Goal: Information Seeking & Learning: Learn about a topic

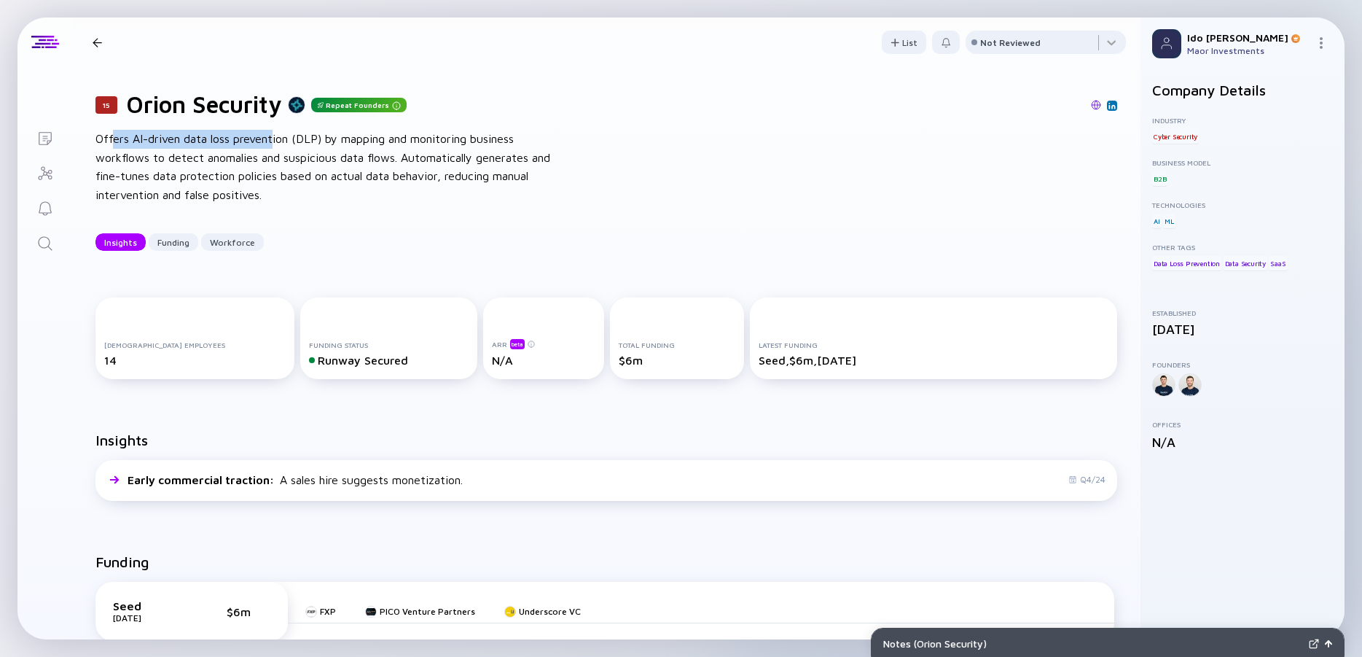
drag, startPoint x: 114, startPoint y: 140, endPoint x: 273, endPoint y: 138, distance: 158.9
click at [273, 138] on div "Offers AI-driven data loss prevention (DLP) by mapping and monitoring business …" at bounding box center [328, 167] width 467 height 74
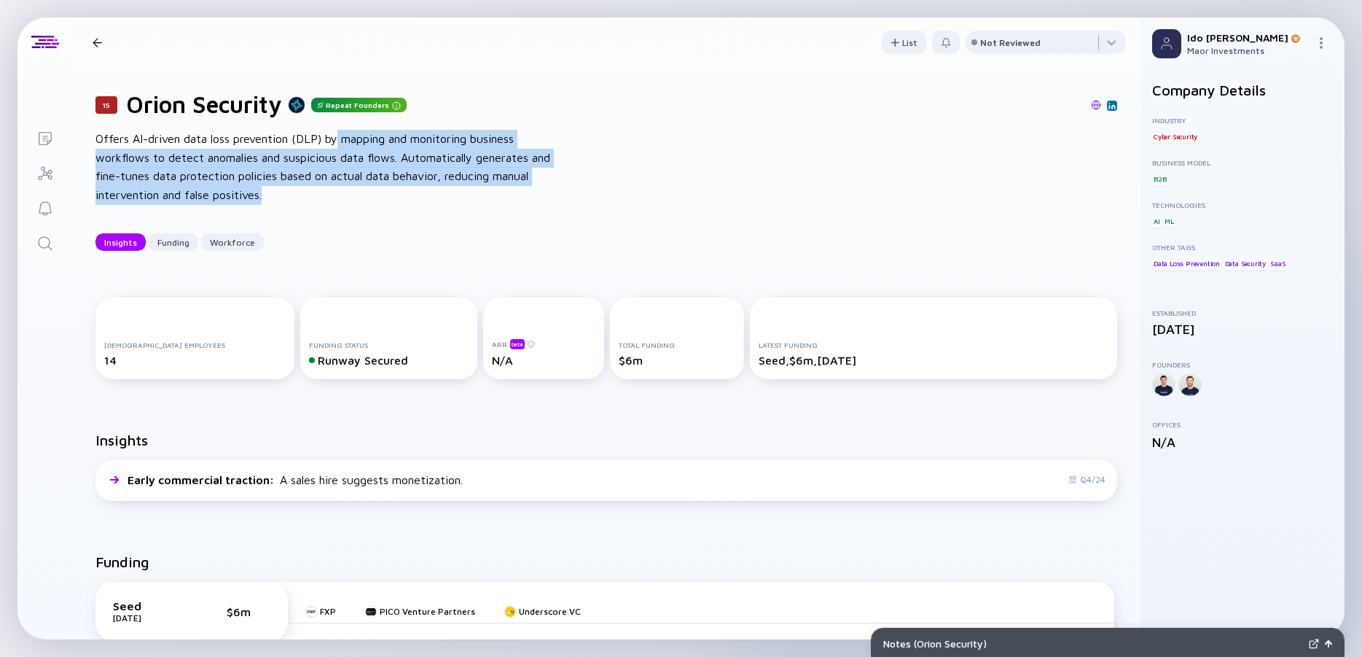
drag, startPoint x: 338, startPoint y: 137, endPoint x: 374, endPoint y: 194, distance: 67.1
click at [374, 194] on div "Offers AI-driven data loss prevention (DLP) by mapping and monitoring business …" at bounding box center [328, 167] width 467 height 74
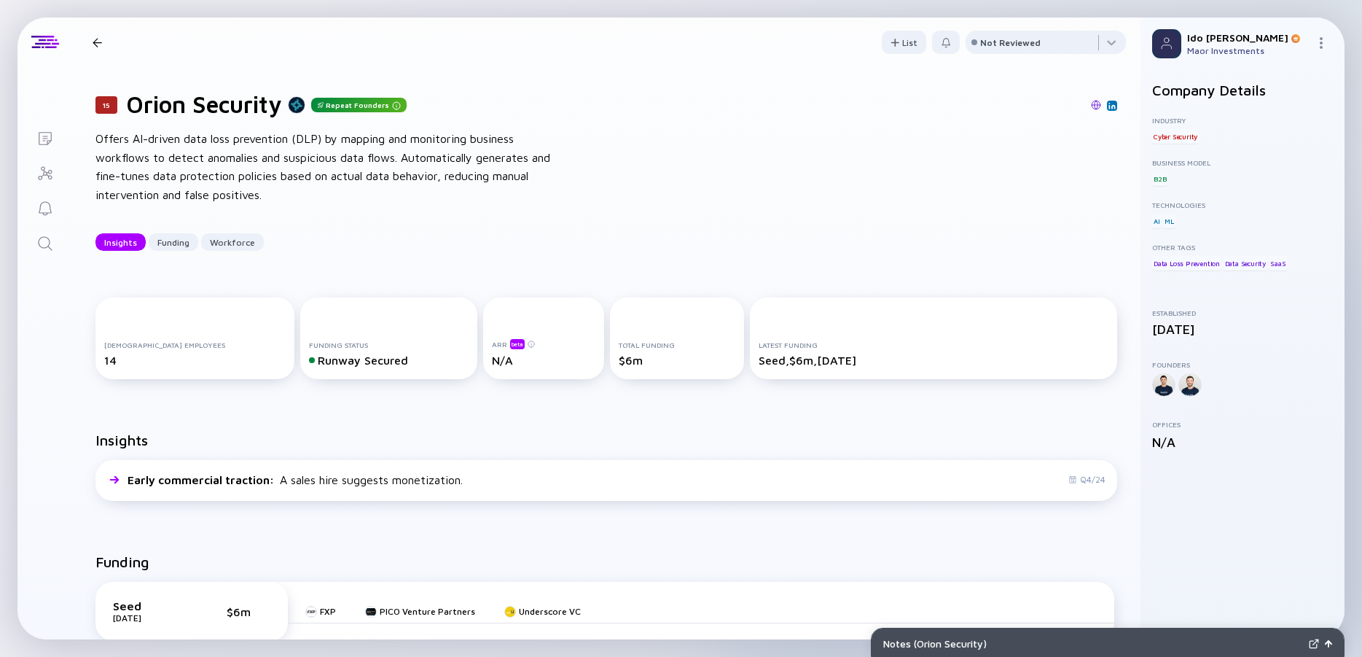
click at [374, 194] on div "Offers AI-driven data loss prevention (DLP) by mapping and monitoring business …" at bounding box center [328, 167] width 467 height 74
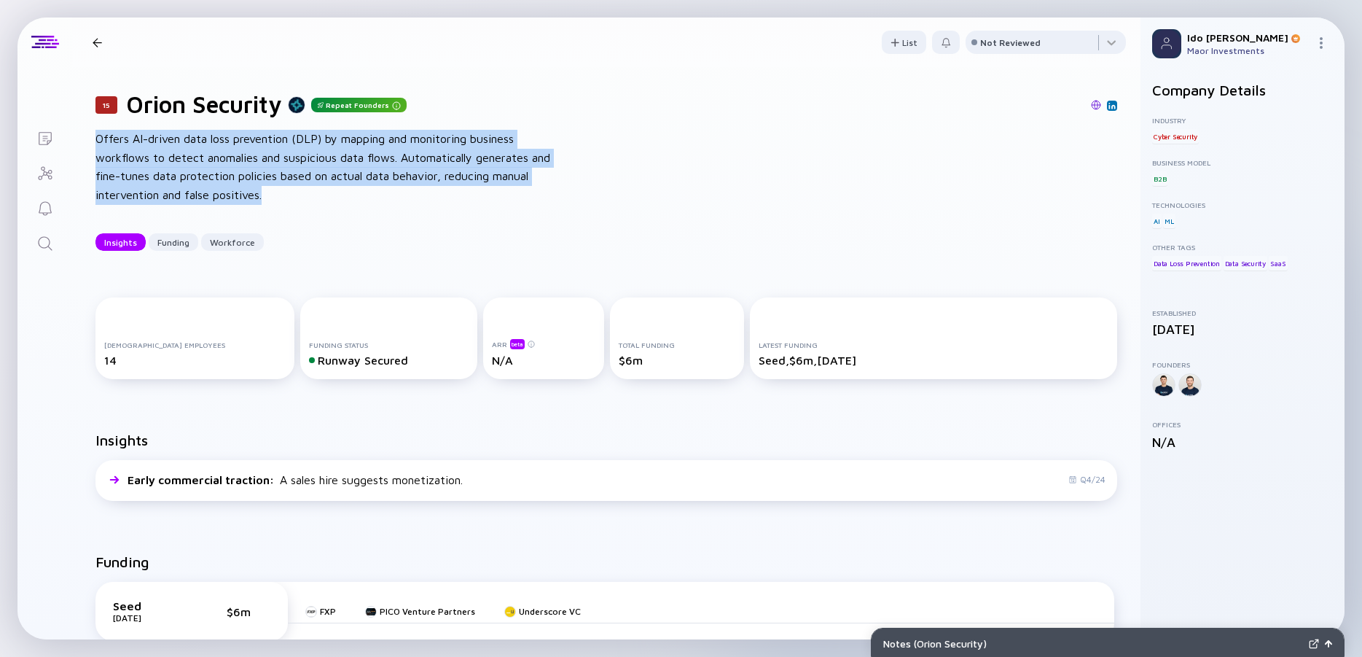
drag, startPoint x: 374, startPoint y: 194, endPoint x: 128, endPoint y: 141, distance: 251.2
click at [128, 141] on div "Offers AI-driven data loss prevention (DLP) by mapping and monitoring business …" at bounding box center [328, 167] width 467 height 74
click at [128, 140] on div "Offers AI-driven data loss prevention (DLP) by mapping and monitoring business …" at bounding box center [328, 167] width 467 height 74
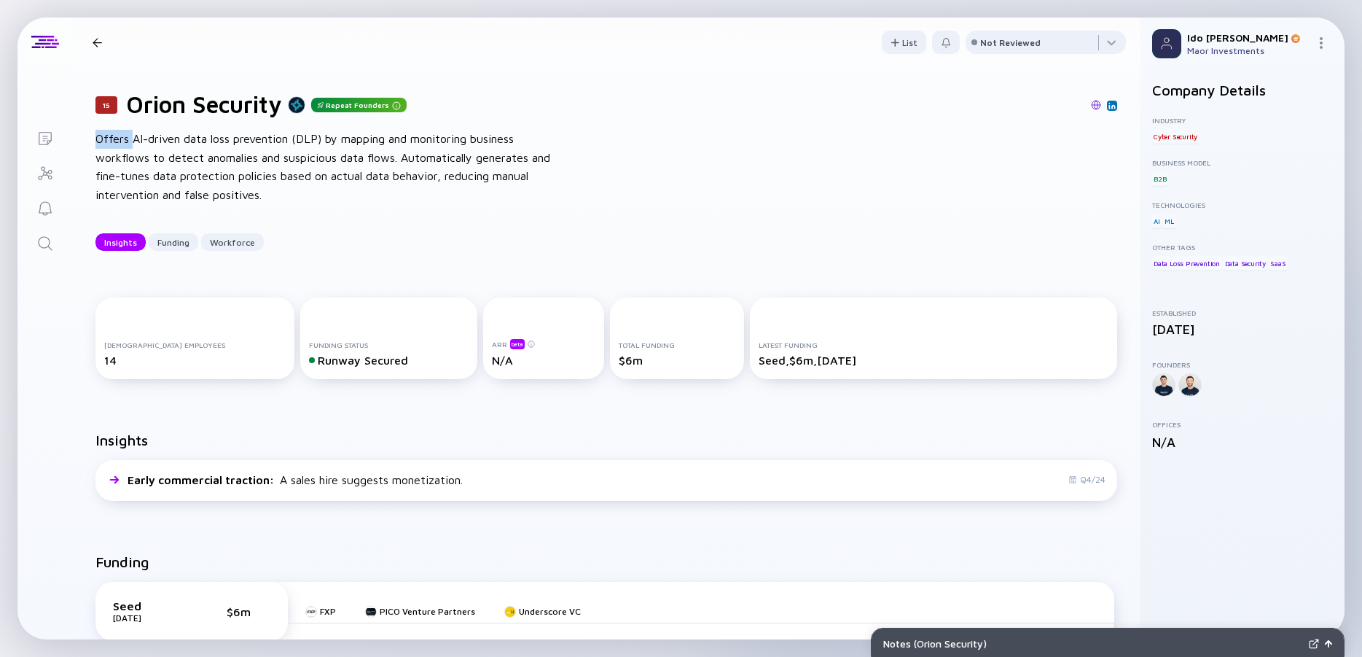
click at [128, 139] on div "Offers AI-driven data loss prevention (DLP) by mapping and monitoring business …" at bounding box center [328, 167] width 467 height 74
click at [134, 139] on div "Offers AI-driven data loss prevention (DLP) by mapping and monitoring business …" at bounding box center [328, 167] width 467 height 74
click at [134, 138] on div "Offers AI-driven data loss prevention (DLP) by mapping and monitoring business …" at bounding box center [328, 167] width 467 height 74
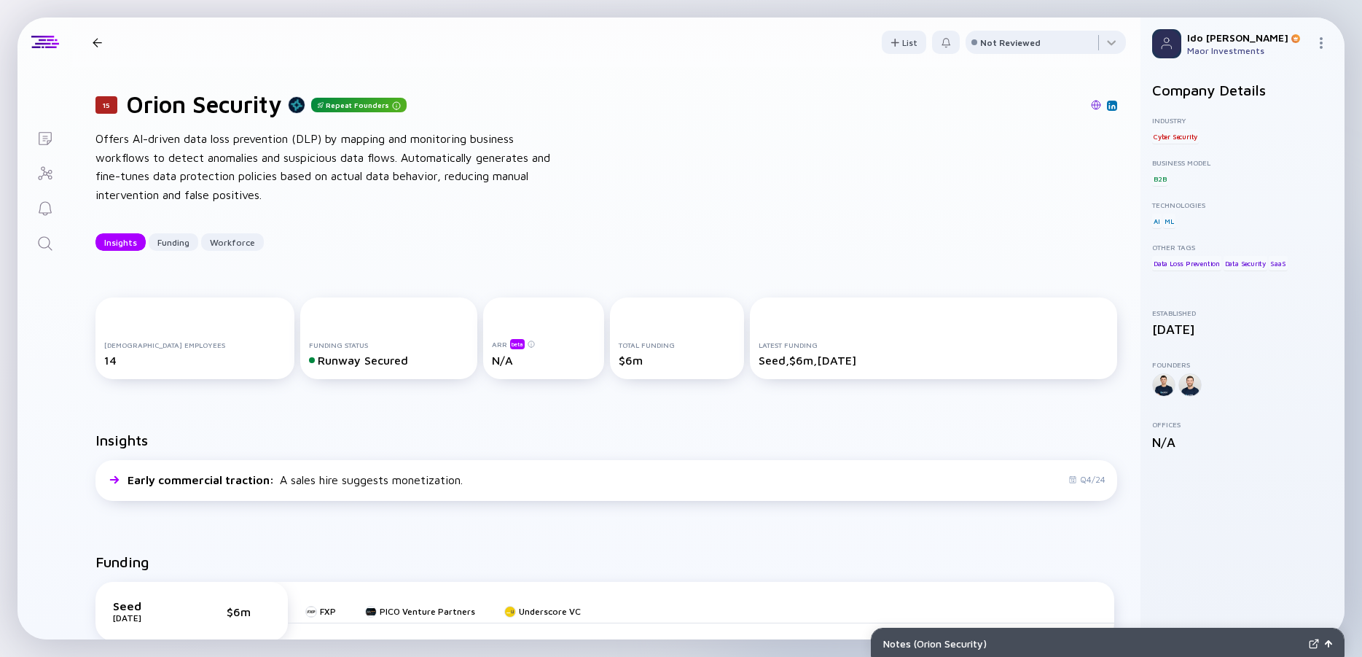
click at [263, 164] on div "Offers AI-driven data loss prevention (DLP) by mapping and monitoring business …" at bounding box center [328, 167] width 467 height 74
click at [209, 152] on div "Offers AI-driven data loss prevention (DLP) by mapping and monitoring business …" at bounding box center [328, 167] width 467 height 74
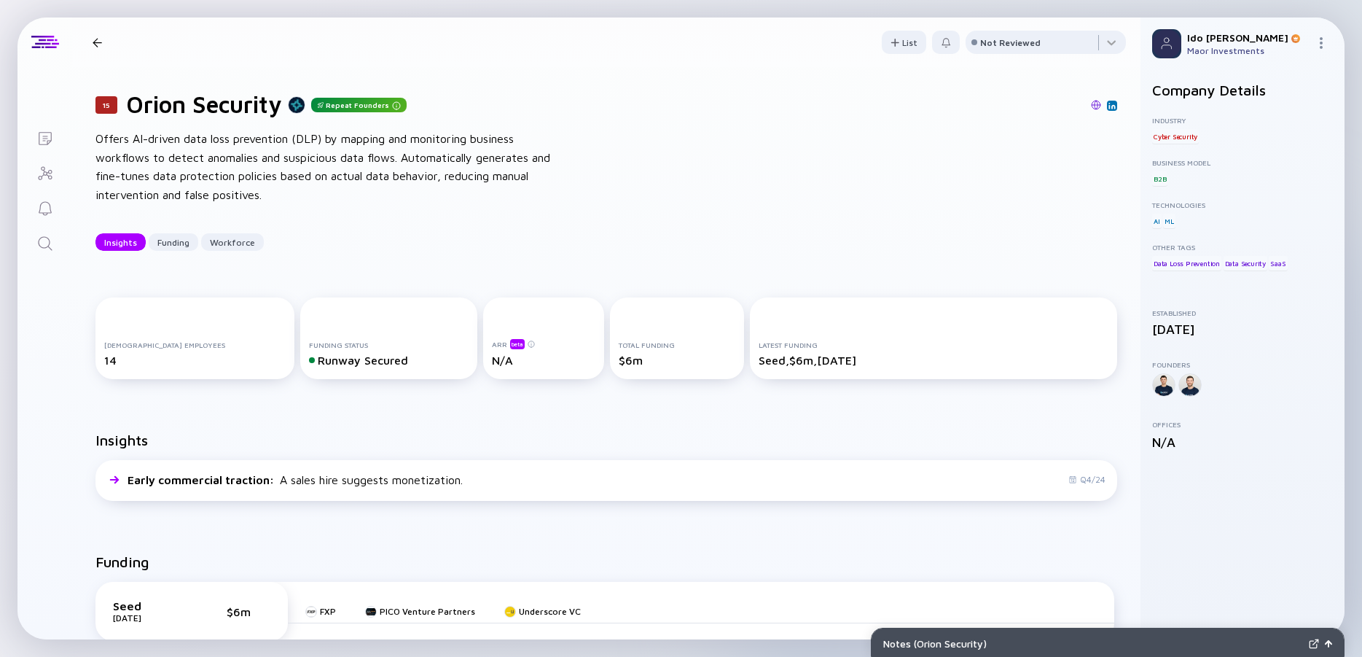
click at [209, 152] on div "Offers AI-driven data loss prevention (DLP) by mapping and monitoring business …" at bounding box center [328, 167] width 467 height 74
click at [187, 152] on div "Offers AI-driven data loss prevention (DLP) by mapping and monitoring business …" at bounding box center [328, 167] width 467 height 74
click at [228, 154] on div "Offers AI-driven data loss prevention (DLP) by mapping and monitoring business …" at bounding box center [328, 167] width 467 height 74
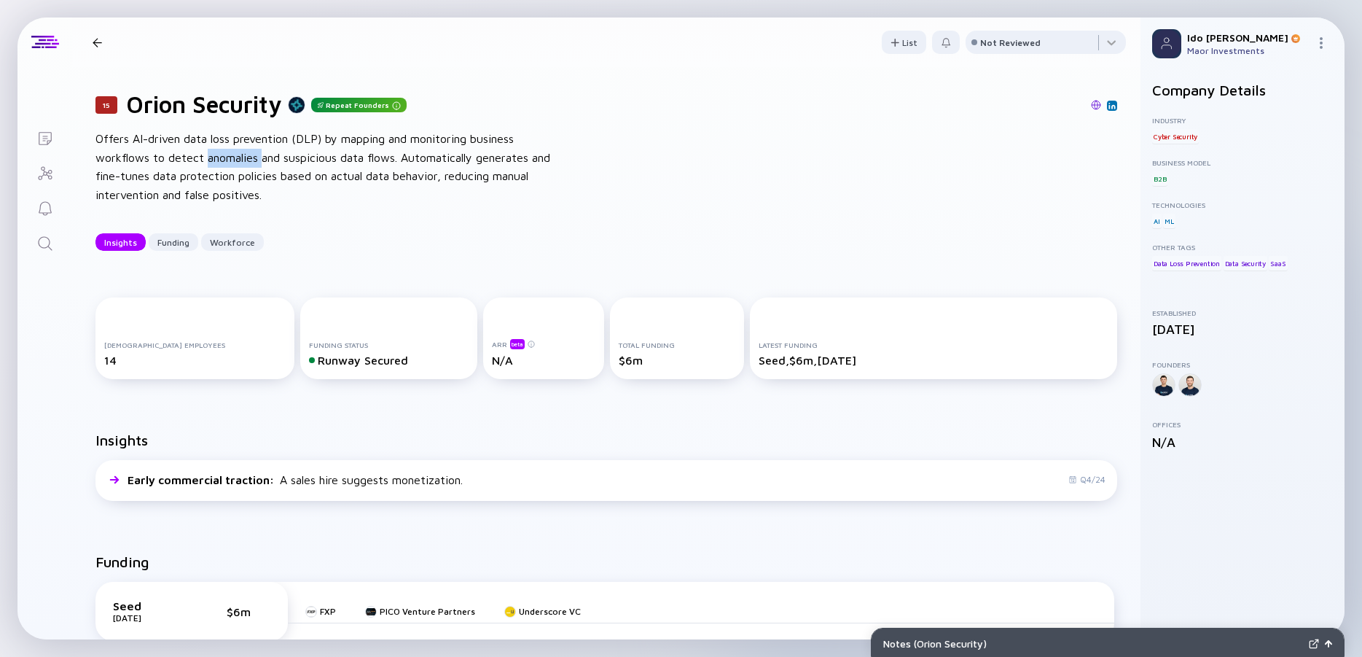
click at [228, 154] on div "Offers AI-driven data loss prevention (DLP) by mapping and monitoring business …" at bounding box center [328, 167] width 467 height 74
click at [179, 149] on div "Offers AI-driven data loss prevention (DLP) by mapping and monitoring business …" at bounding box center [328, 167] width 467 height 74
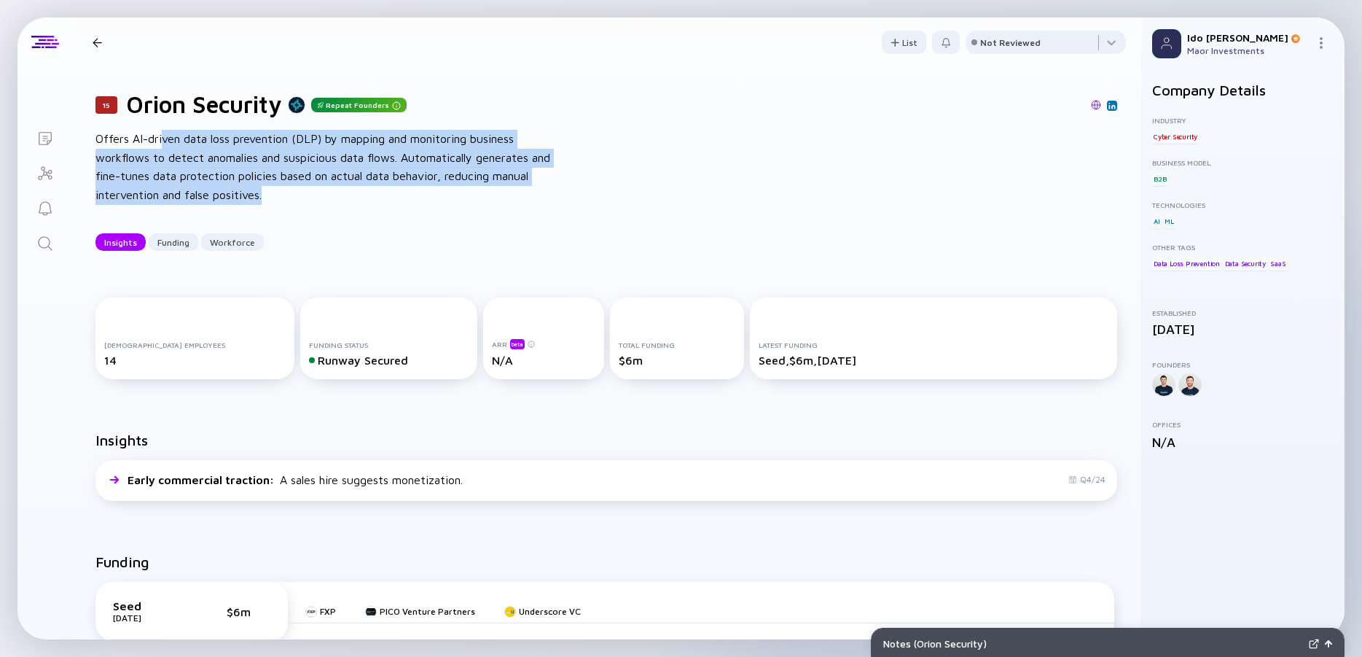
drag, startPoint x: 161, startPoint y: 128, endPoint x: 265, endPoint y: 198, distance: 125.5
click at [265, 198] on div "15 Orion Security Repeat Founders Offers AI-driven data loss prevention (DLP) b…" at bounding box center [606, 170] width 1069 height 207
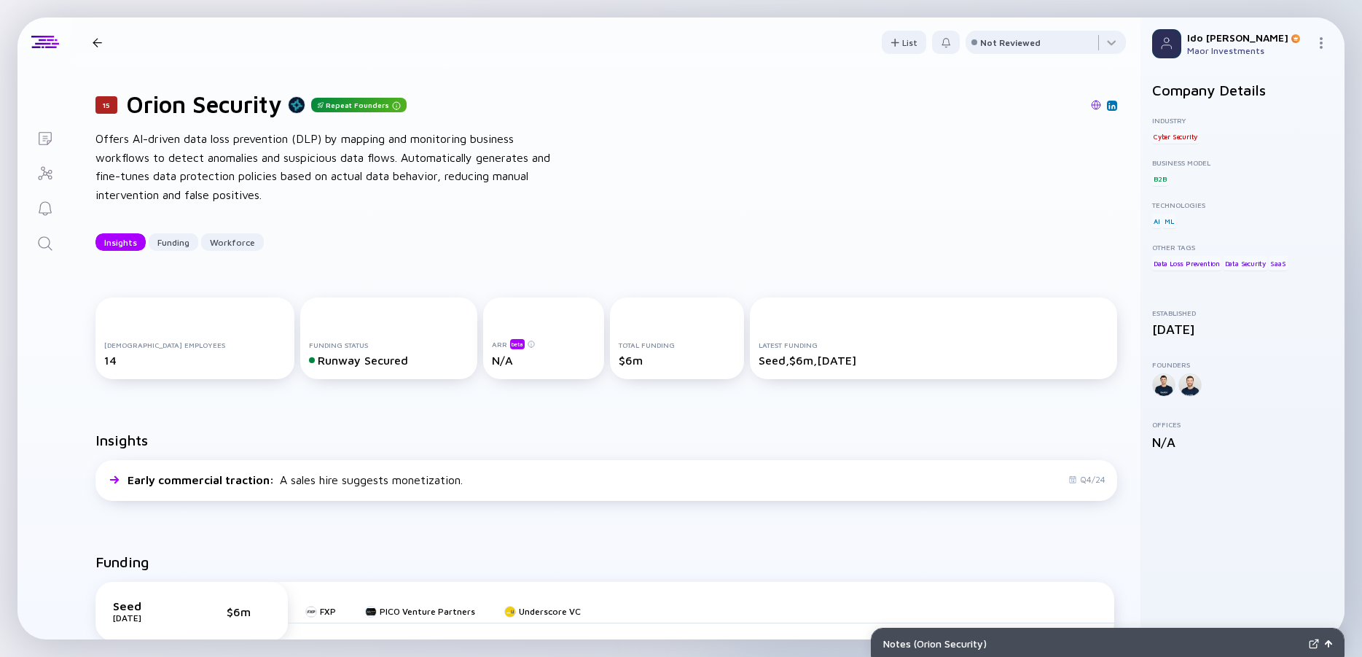
click at [265, 198] on div "Offers AI-driven data loss prevention (DLP) by mapping and monitoring business …" at bounding box center [328, 167] width 467 height 74
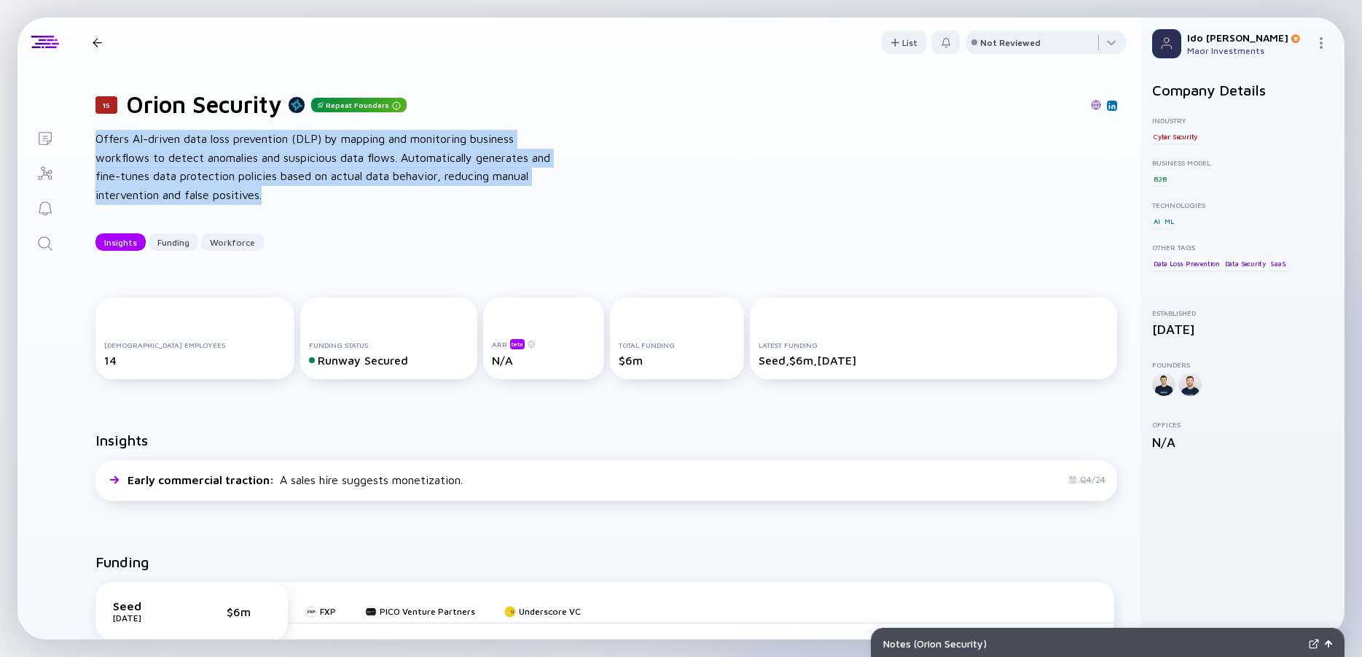
drag, startPoint x: 265, startPoint y: 198, endPoint x: 101, endPoint y: 127, distance: 178.6
click at [101, 127] on div "15 Orion Security Repeat Founders Offers AI-driven data loss prevention (DLP) b…" at bounding box center [606, 170] width 1069 height 207
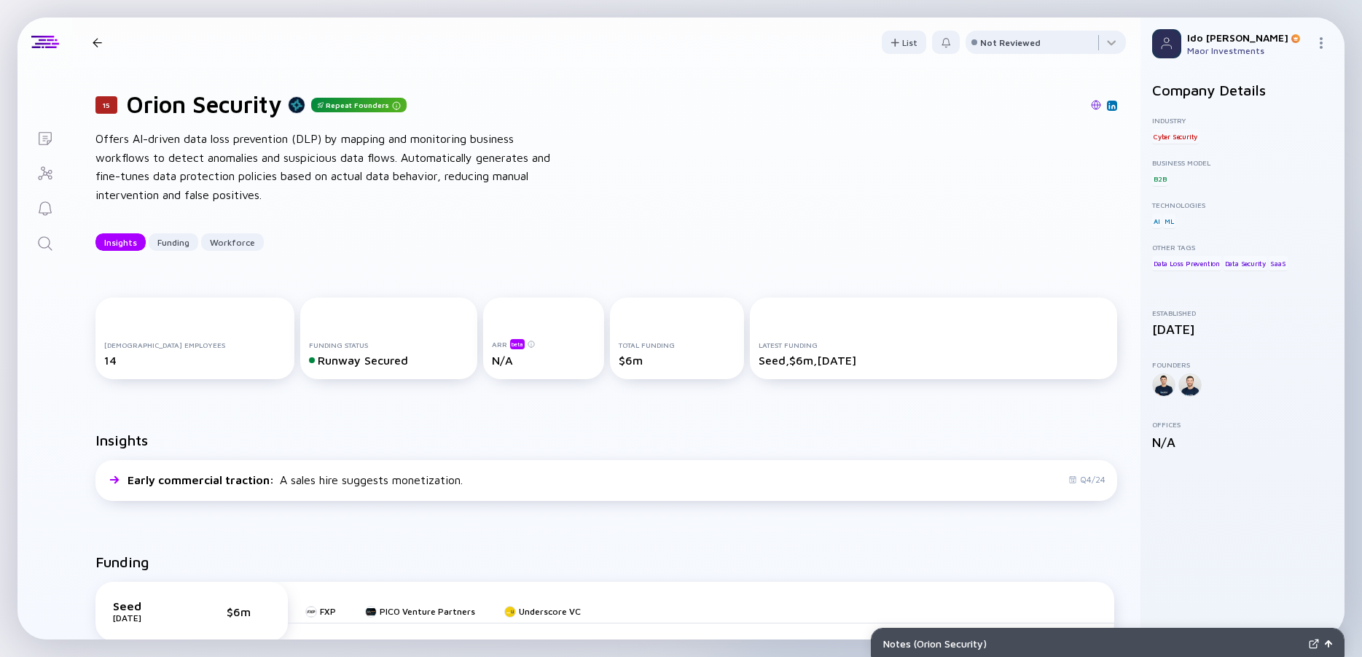
click at [101, 129] on div "15 Orion Security Repeat Founders Offers AI-driven data loss prevention (DLP) b…" at bounding box center [606, 170] width 1069 height 207
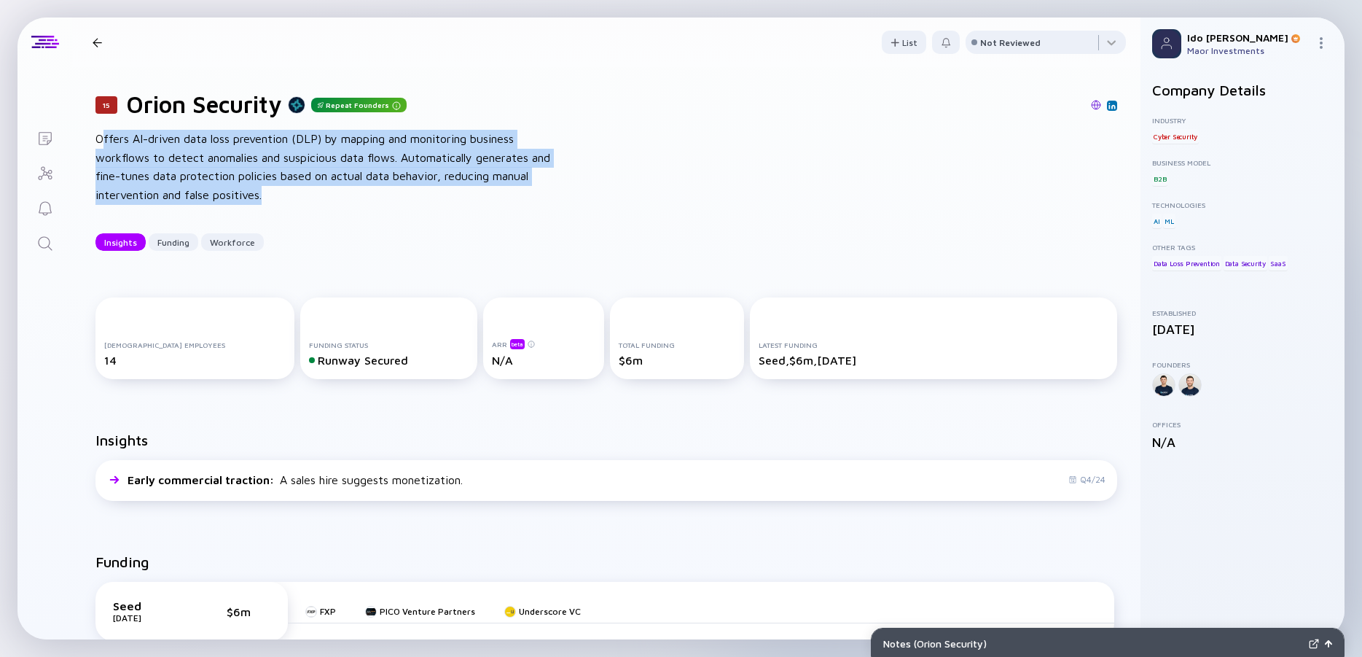
drag, startPoint x: 101, startPoint y: 135, endPoint x: 305, endPoint y: 214, distance: 218.8
click at [305, 214] on div "15 Orion Security Repeat Founders Offers AI-driven data loss prevention (DLP) b…" at bounding box center [606, 170] width 1069 height 207
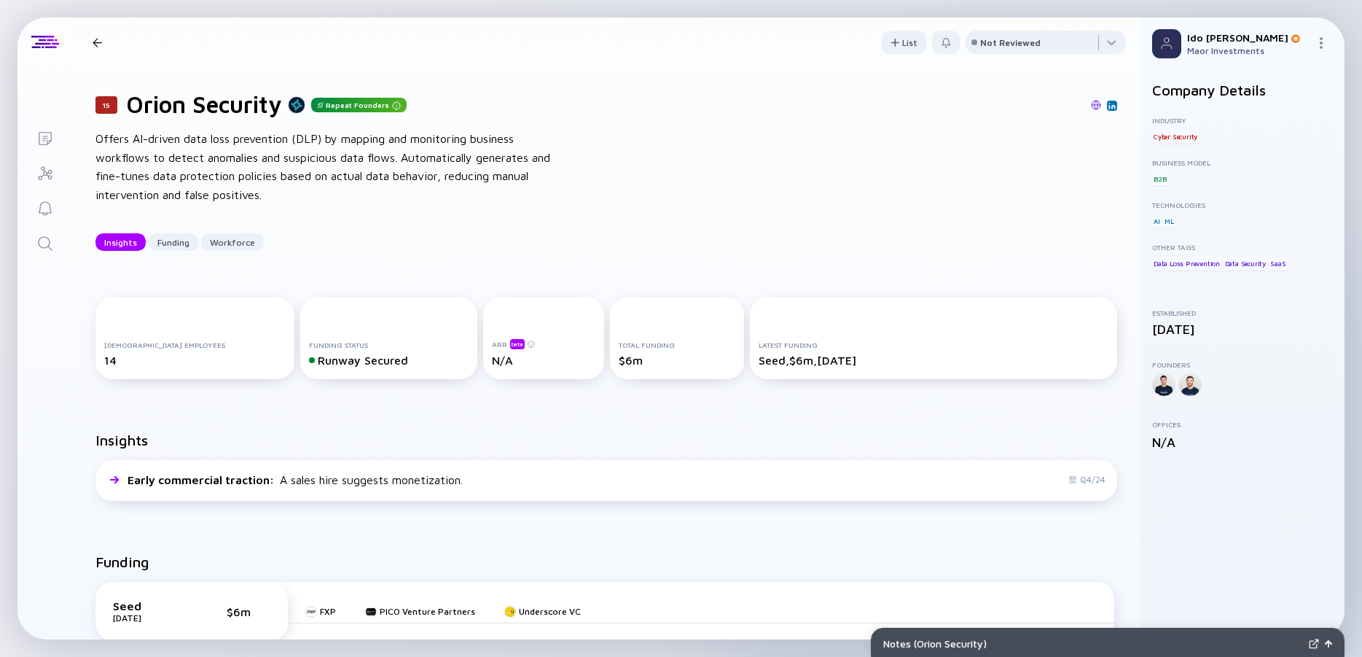
click at [305, 214] on div "15 Orion Security Repeat Founders Offers AI-driven data loss prevention (DLP) b…" at bounding box center [606, 170] width 1069 height 207
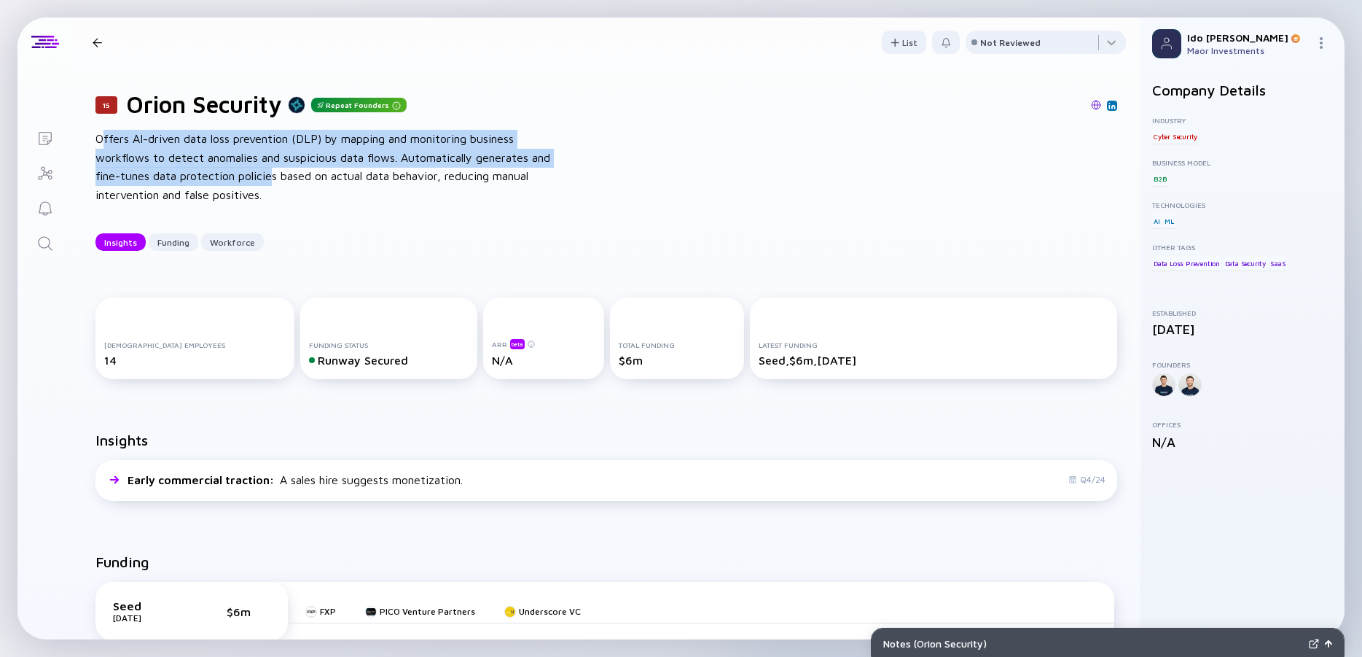
drag, startPoint x: 152, startPoint y: 153, endPoint x: 101, endPoint y: 140, distance: 53.4
click at [101, 140] on div "Offers AI-driven data loss prevention (DLP) by mapping and monitoring business …" at bounding box center [328, 167] width 467 height 74
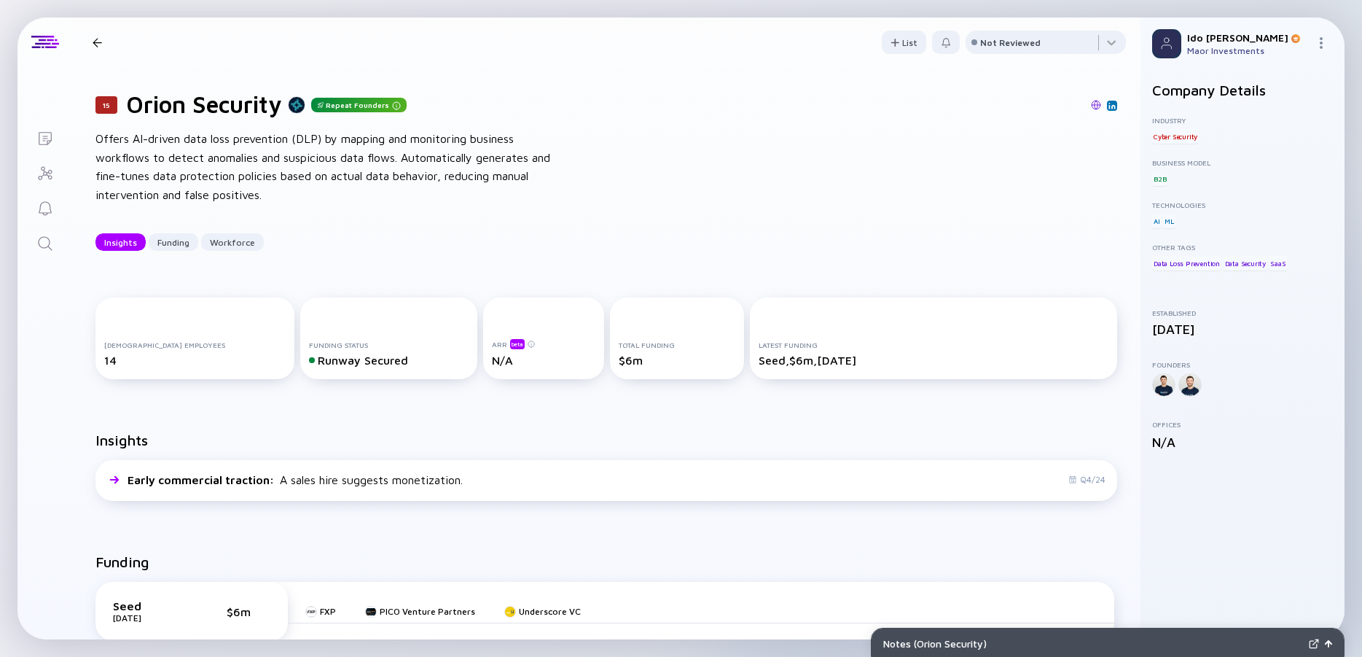
click at [101, 140] on div "Offers AI-driven data loss prevention (DLP) by mapping and monitoring business …" at bounding box center [328, 167] width 467 height 74
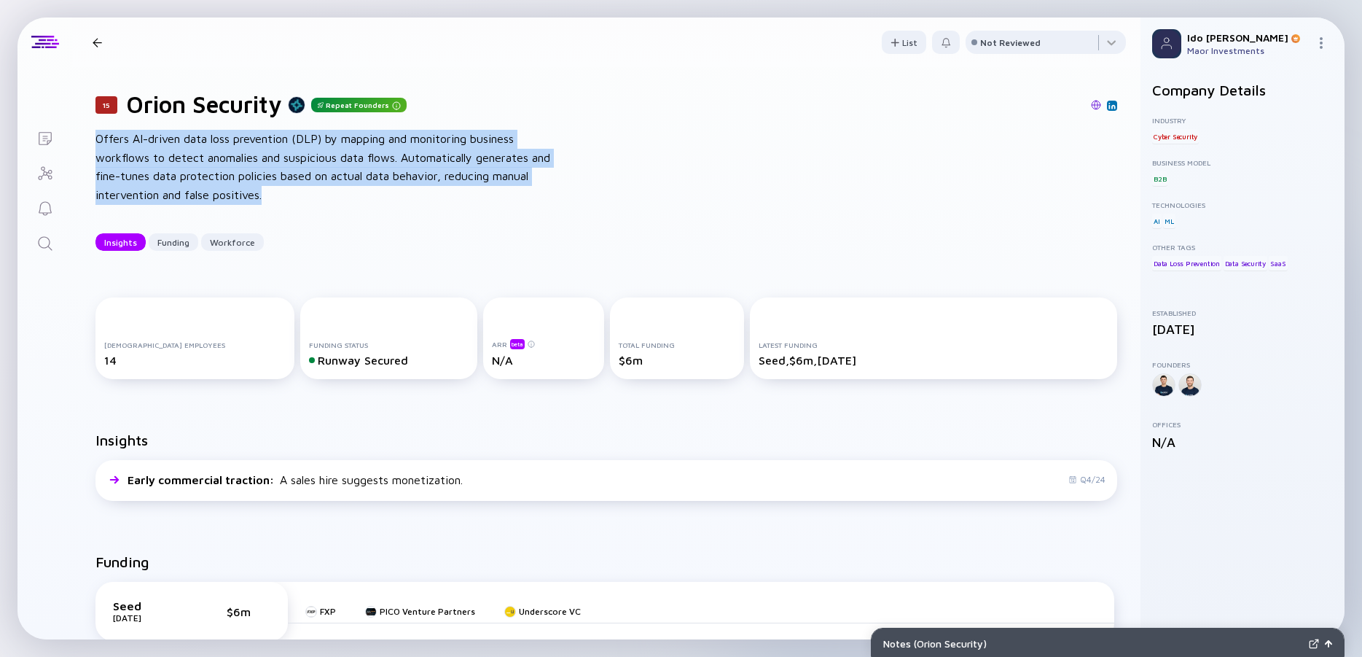
drag, startPoint x: 98, startPoint y: 140, endPoint x: 302, endPoint y: 214, distance: 217.0
click at [302, 213] on div "15 Orion Security Repeat Founders Offers AI-driven data loss prevention (DLP) b…" at bounding box center [606, 170] width 1069 height 207
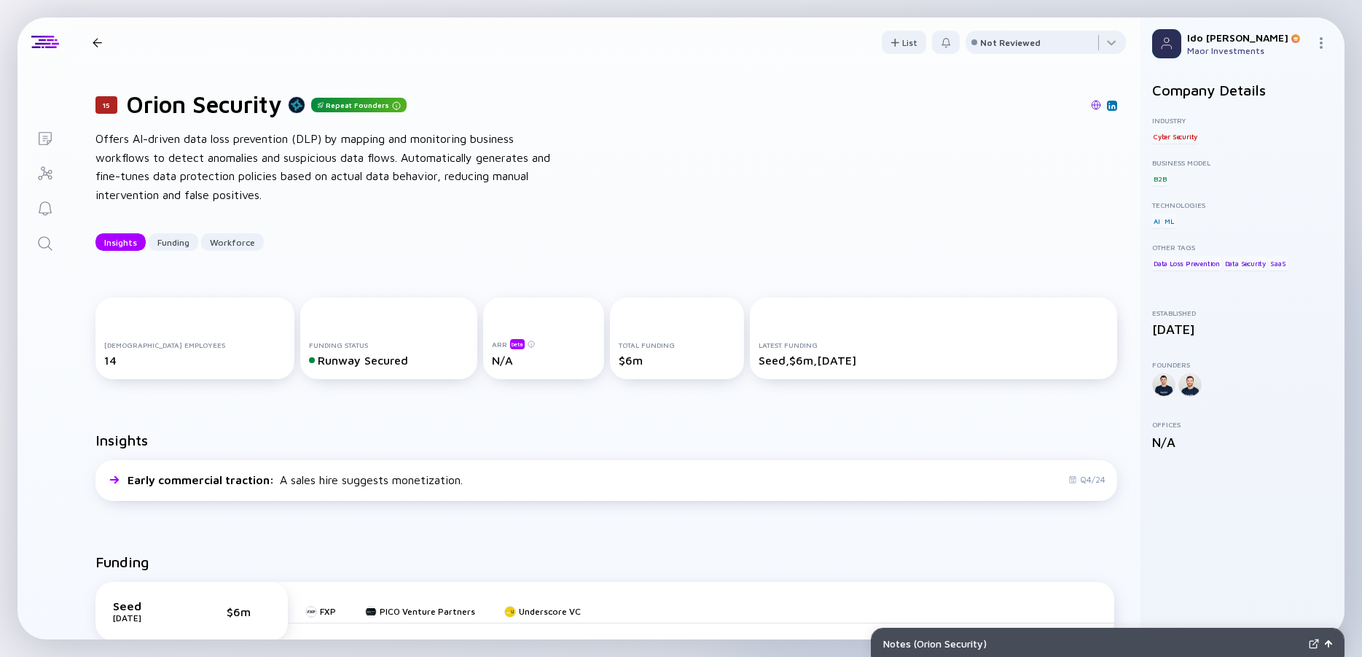
click at [302, 214] on div "15 Orion Security Repeat Founders Offers AI-driven data loss prevention (DLP) b…" at bounding box center [606, 170] width 1069 height 207
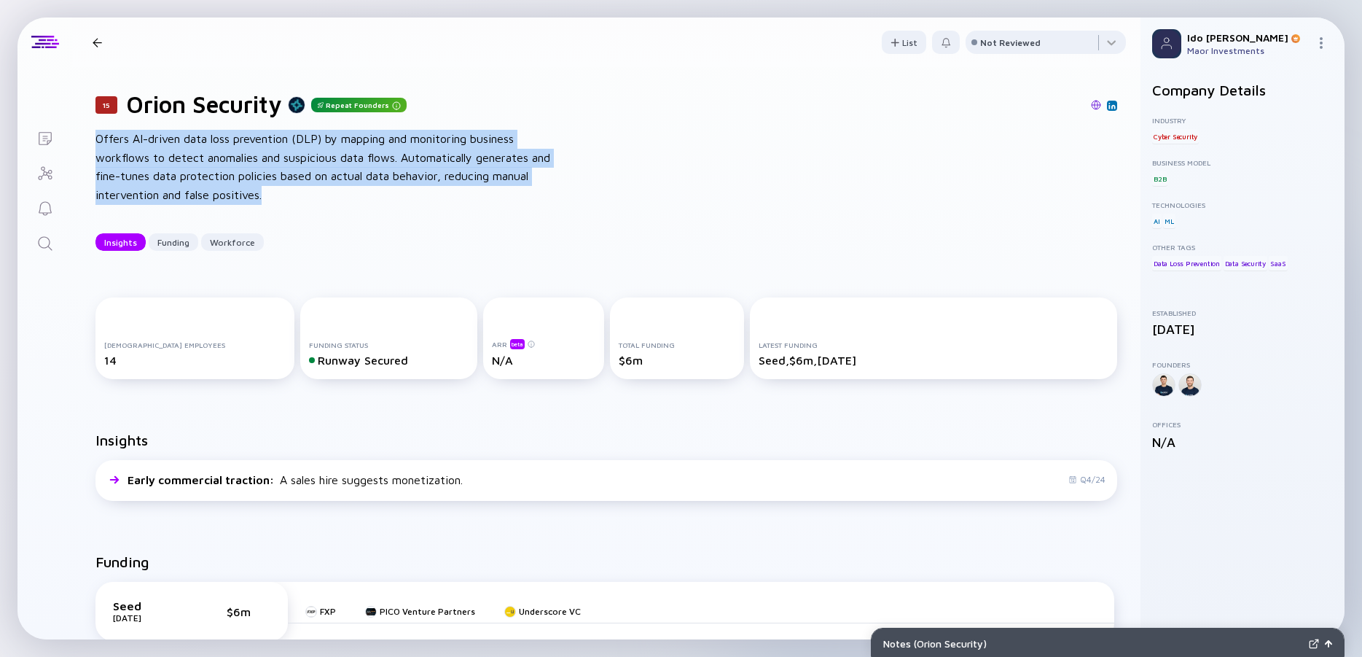
drag, startPoint x: 300, startPoint y: 203, endPoint x: 93, endPoint y: 138, distance: 216.2
click at [93, 138] on div "15 Orion Security Repeat Founders Offers AI-driven data loss prevention (DLP) b…" at bounding box center [606, 170] width 1069 height 207
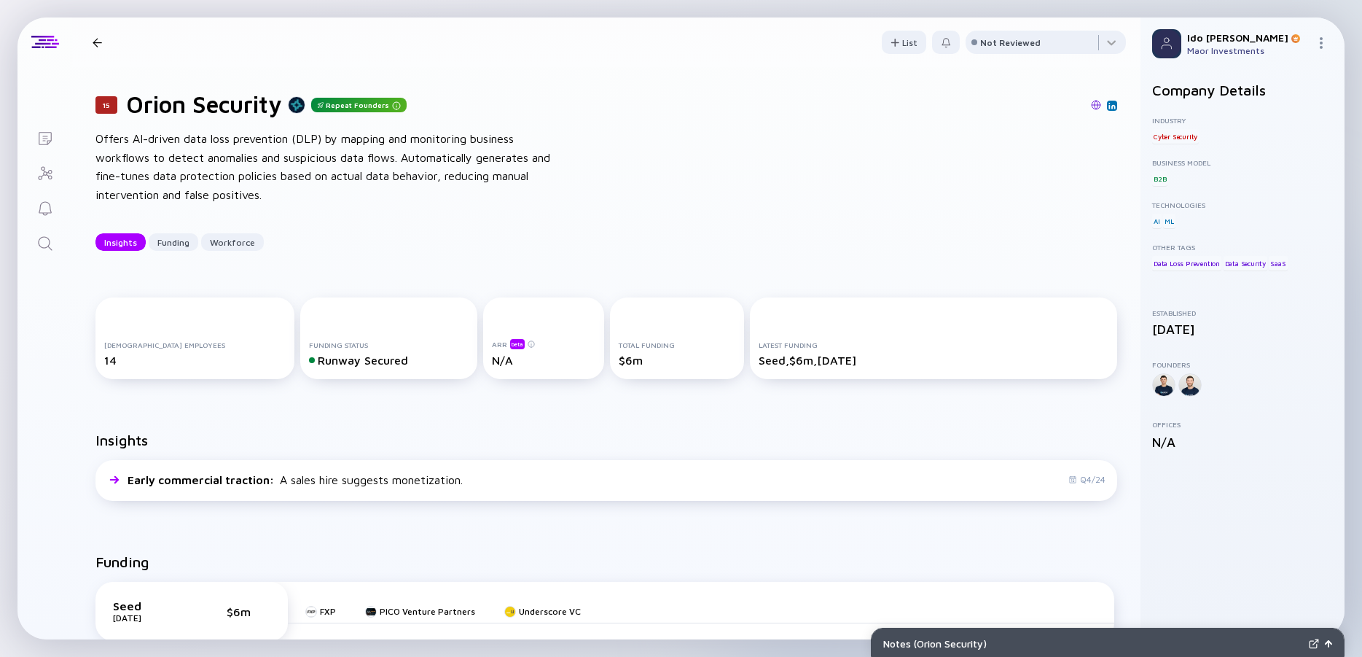
click at [93, 138] on div "15 Orion Security Repeat Founders Offers AI-driven data loss prevention (DLP) b…" at bounding box center [606, 170] width 1069 height 207
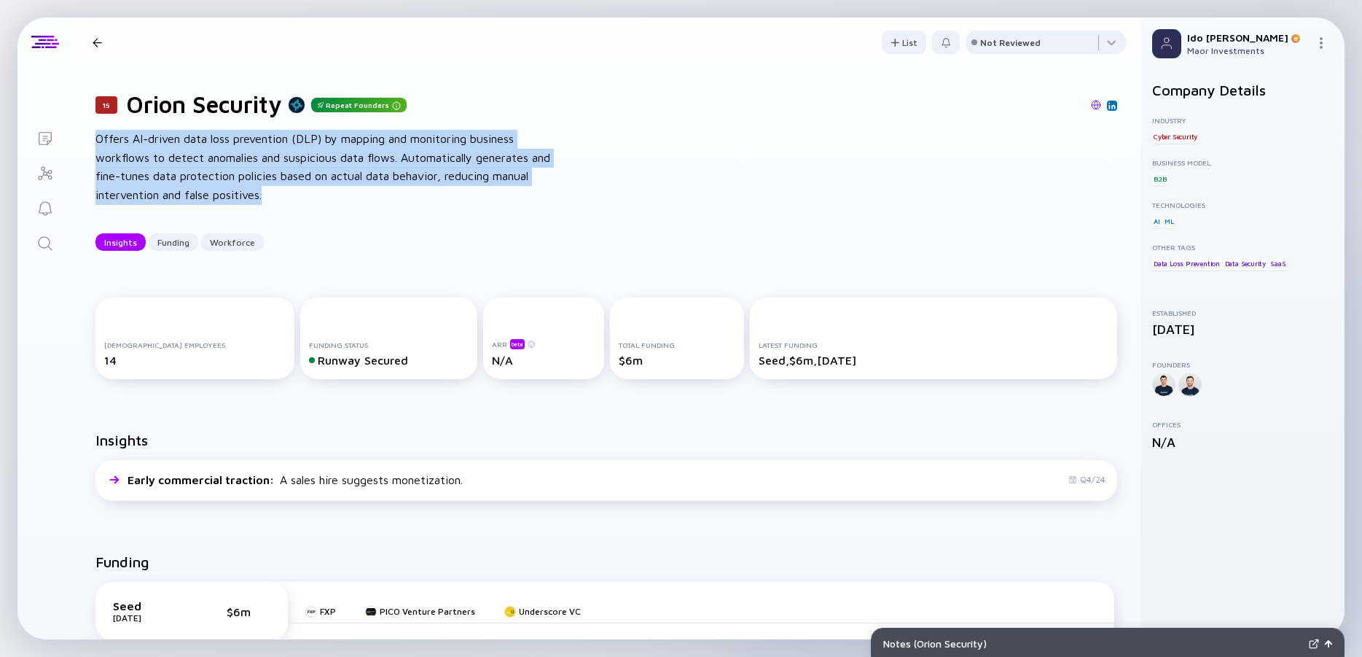
drag, startPoint x: 93, startPoint y: 138, endPoint x: 298, endPoint y: 200, distance: 214.0
click at [297, 199] on div "15 Orion Security Repeat Founders Offers AI-driven data loss prevention (DLP) b…" at bounding box center [606, 170] width 1069 height 207
click at [298, 200] on div "Offers AI-driven data loss prevention (DLP) by mapping and monitoring business …" at bounding box center [328, 167] width 467 height 74
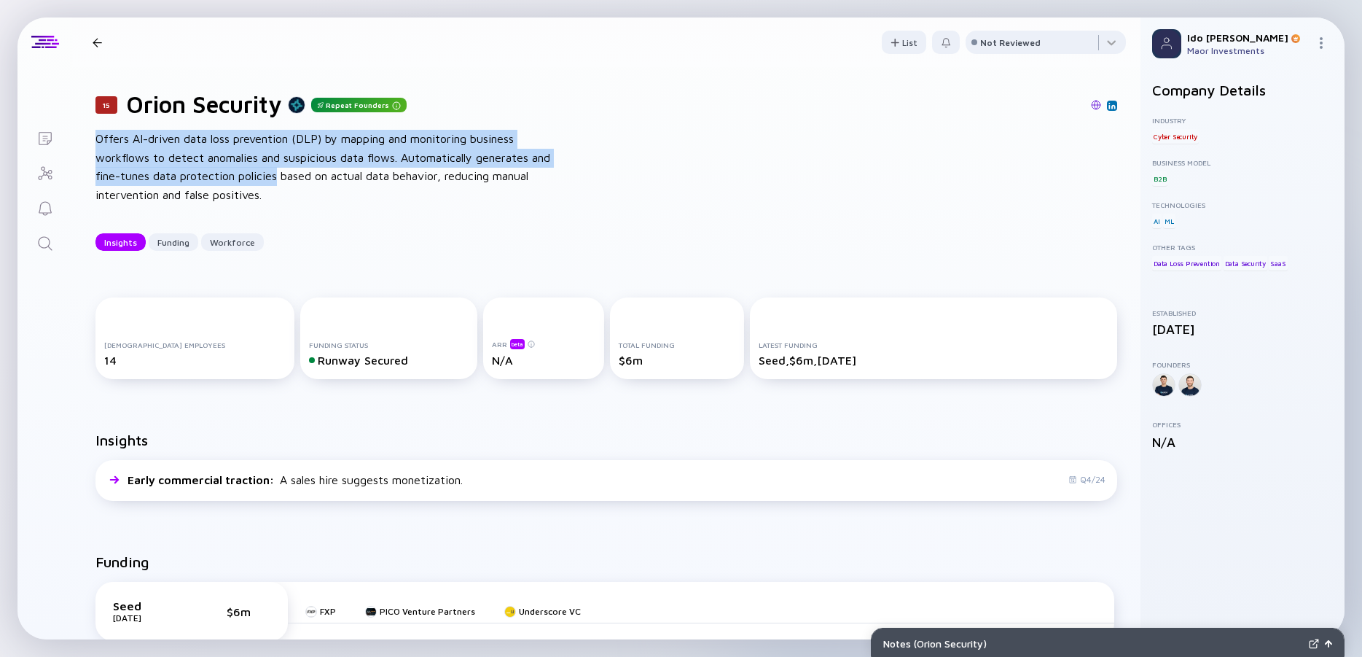
drag, startPoint x: 163, startPoint y: 143, endPoint x: 87, endPoint y: 125, distance: 78.0
click at [87, 125] on div "15 Orion Security Repeat Founders Offers AI-driven data loss prevention (DLP) b…" at bounding box center [606, 170] width 1069 height 207
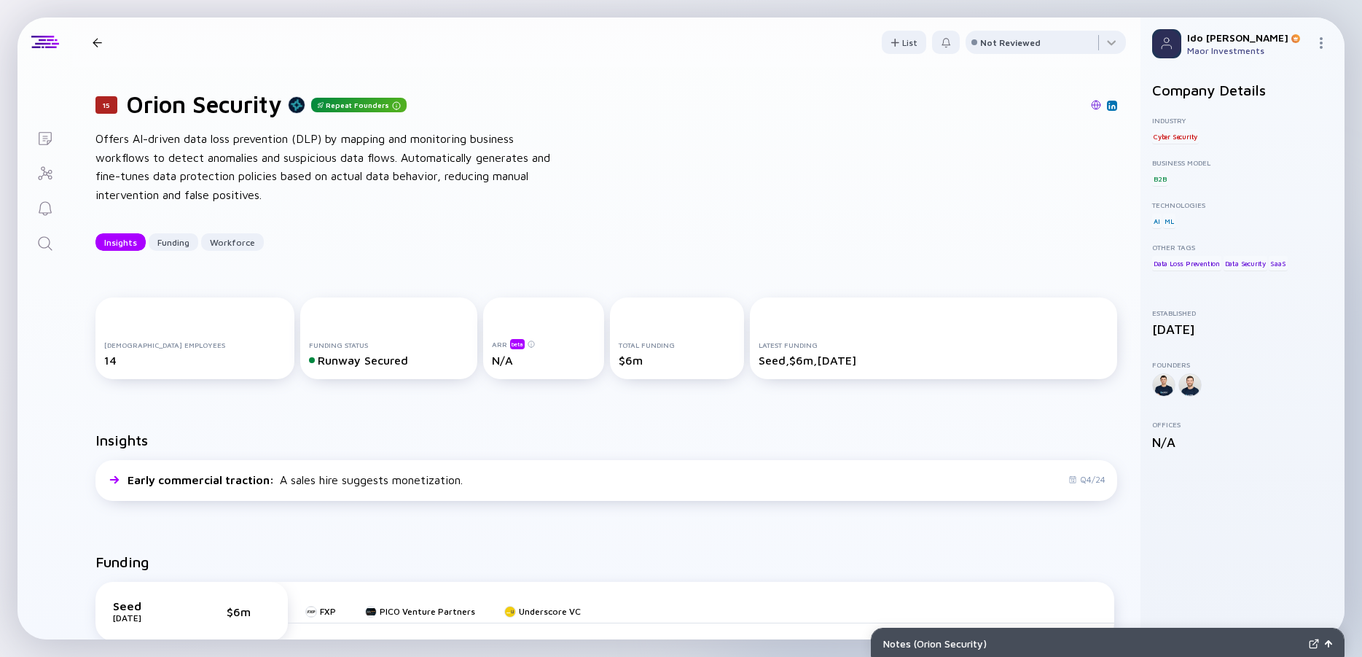
click at [93, 133] on div "15 Orion Security Repeat Founders Offers AI-driven data loss prevention (DLP) b…" at bounding box center [606, 170] width 1069 height 207
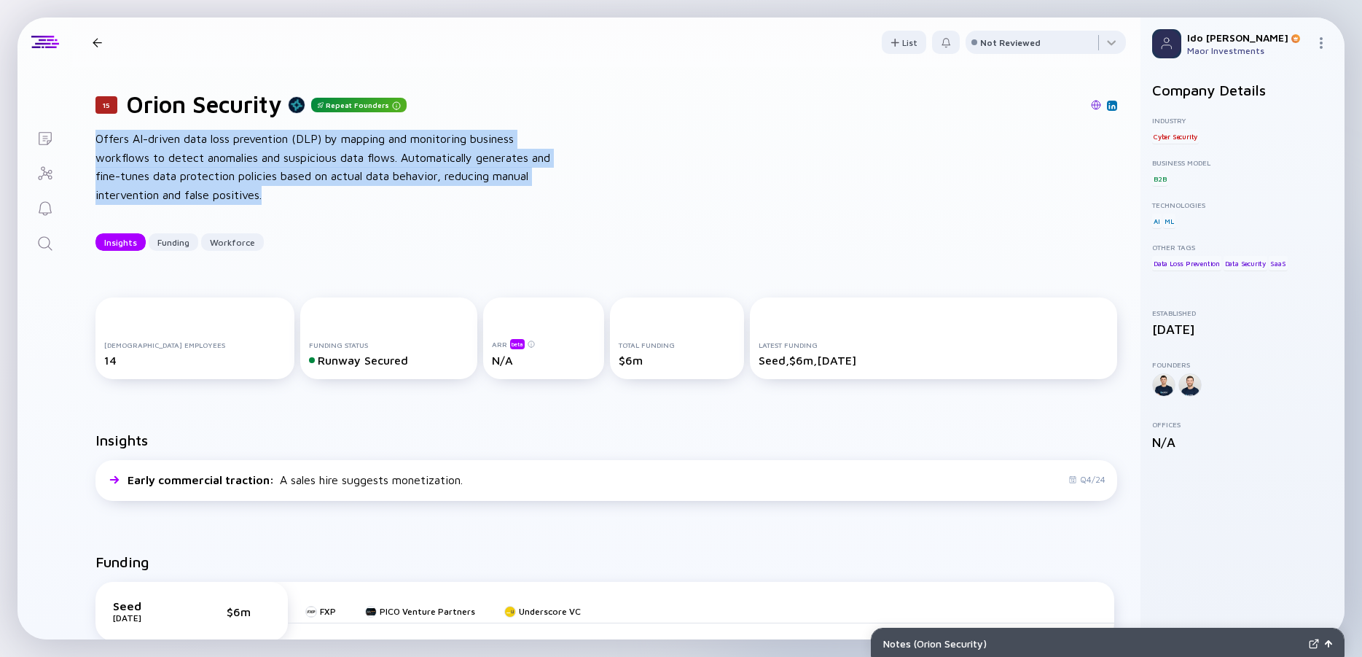
drag, startPoint x: 93, startPoint y: 133, endPoint x: 331, endPoint y: 215, distance: 251.3
click at [331, 215] on div "15 Orion Security Repeat Founders Offers AI-driven data loss prevention (DLP) b…" at bounding box center [606, 170] width 1069 height 207
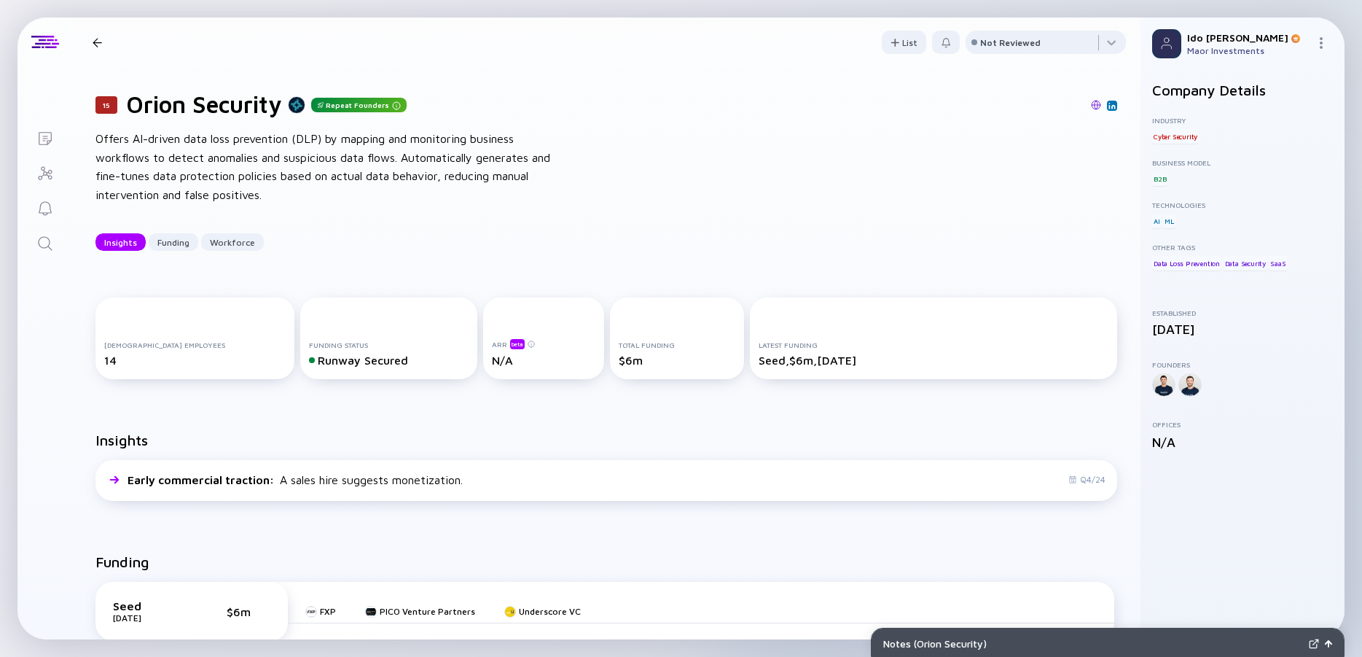
click at [331, 211] on div "15 Orion Security Repeat Founders Offers AI-driven data loss prevention (DLP) b…" at bounding box center [606, 170] width 1069 height 207
click at [331, 205] on div "15 Orion Security Repeat Founders Offers AI-driven data loss prevention (DLP) b…" at bounding box center [606, 170] width 1069 height 207
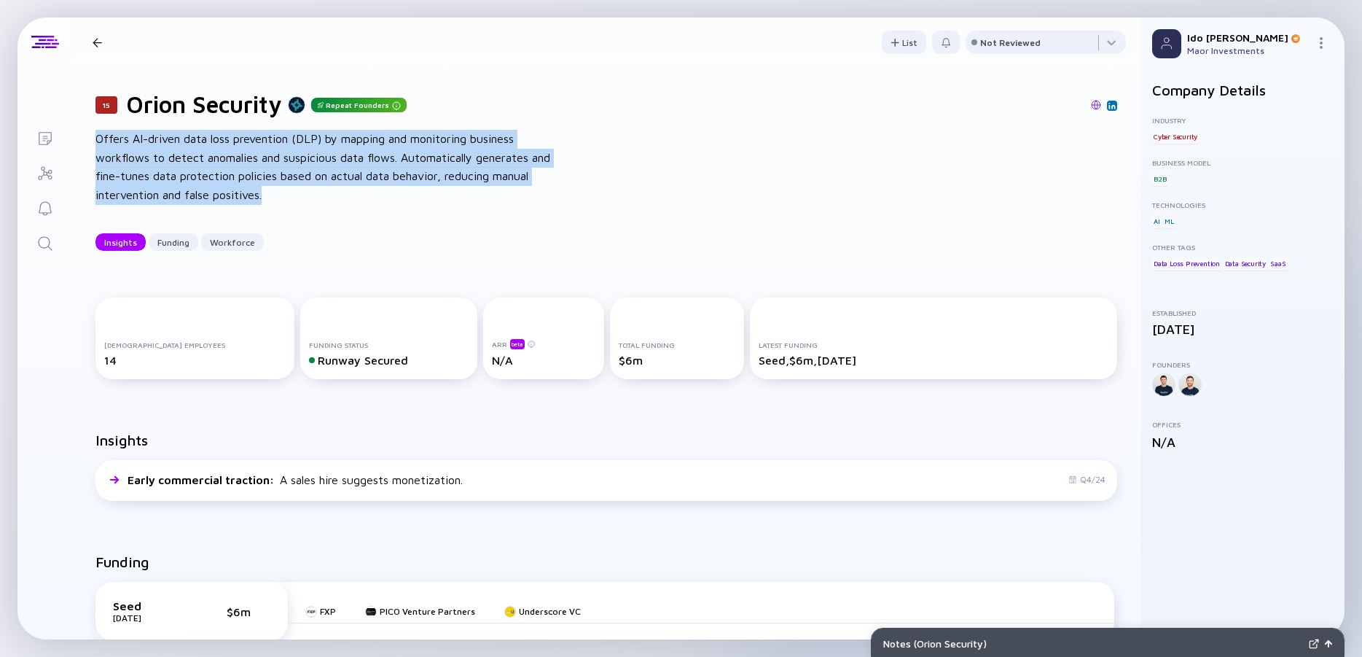
drag, startPoint x: 320, startPoint y: 200, endPoint x: 92, endPoint y: 130, distance: 238.6
click at [92, 130] on div "15 Orion Security Repeat Founders Offers AI-driven data loss prevention (DLP) b…" at bounding box center [606, 170] width 1069 height 207
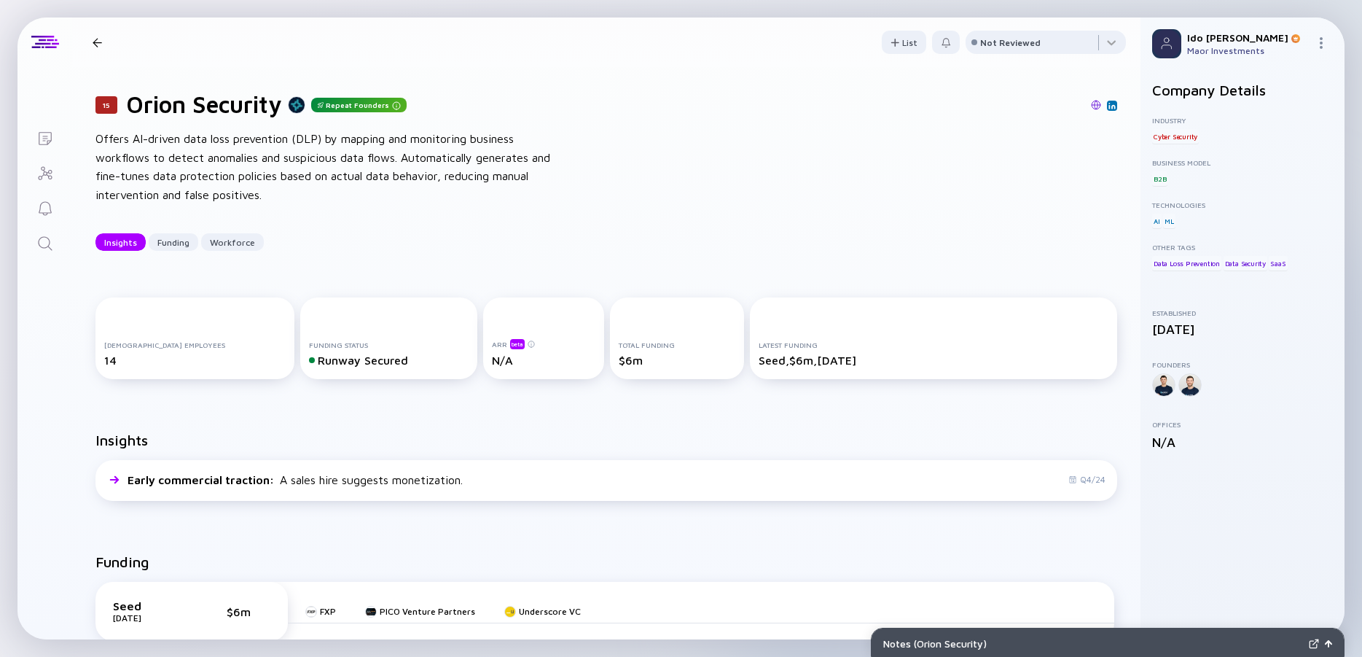
click at [92, 130] on div "15 Orion Security Repeat Founders Offers AI-driven data loss prevention (DLP) b…" at bounding box center [606, 170] width 1069 height 207
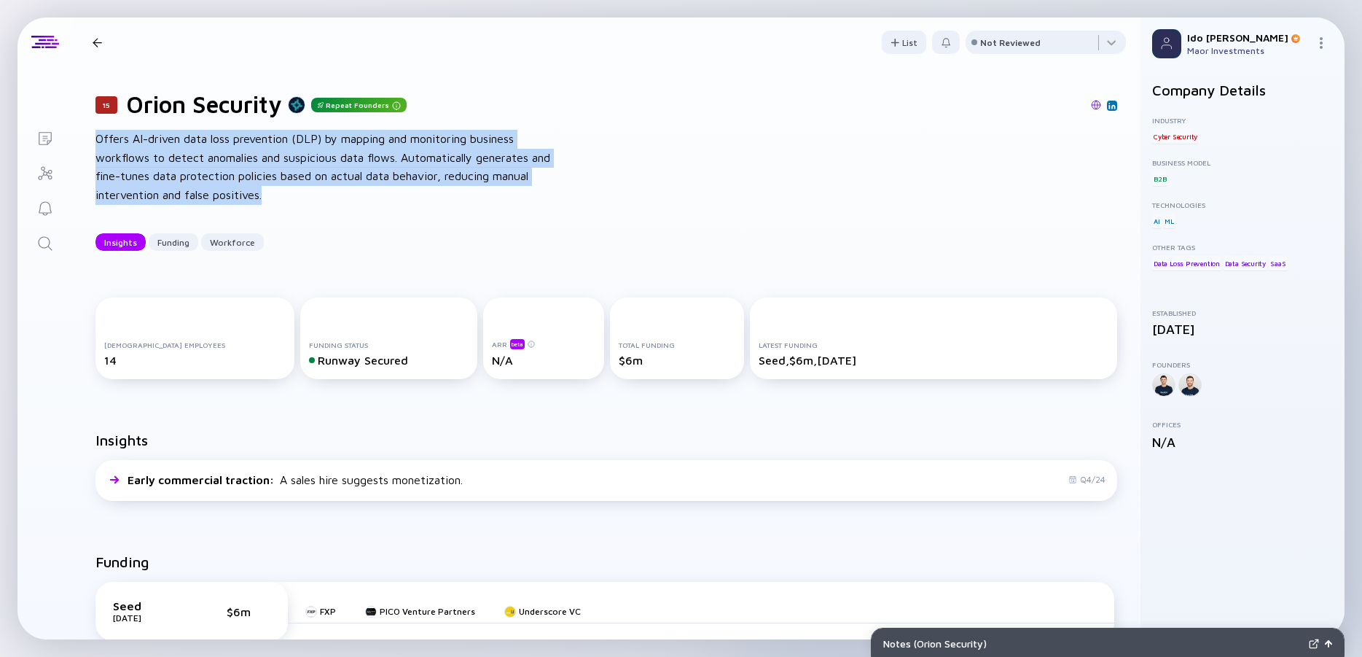
drag, startPoint x: 95, startPoint y: 141, endPoint x: 297, endPoint y: 195, distance: 209.5
click at [297, 195] on div "15 Orion Security Repeat Founders Offers AI-driven data loss prevention (DLP) b…" at bounding box center [606, 170] width 1069 height 207
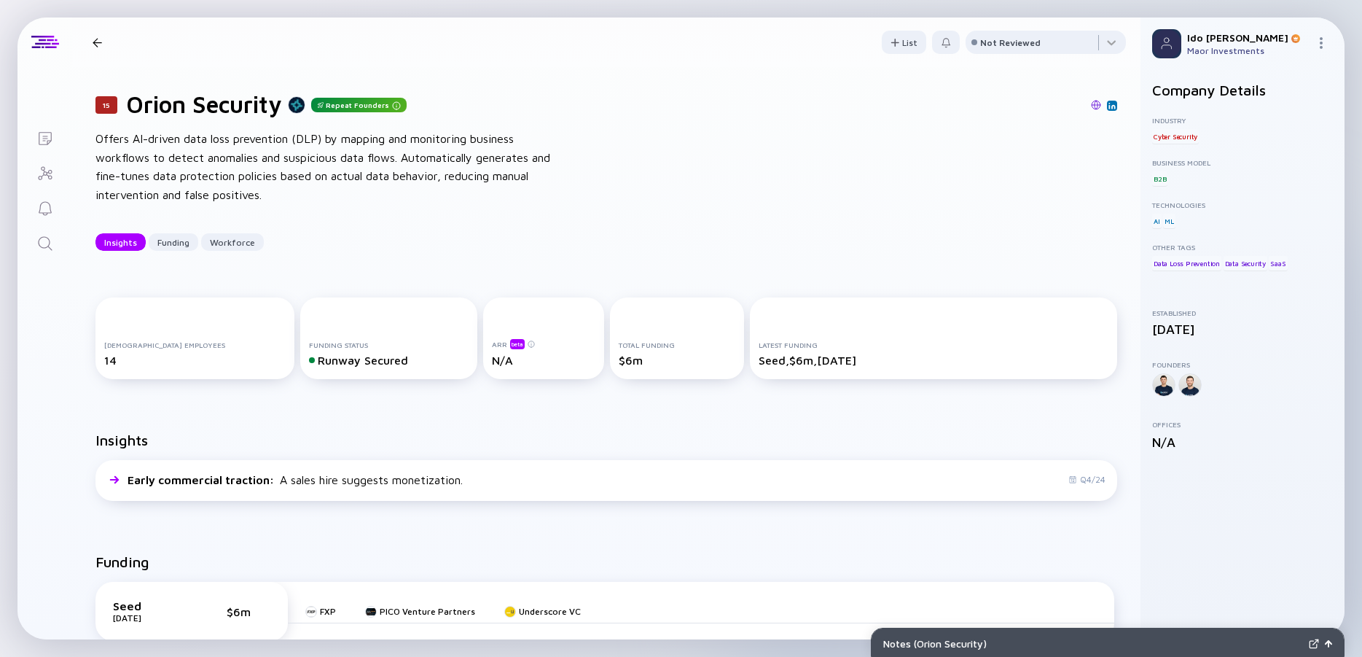
drag, startPoint x: 297, startPoint y: 195, endPoint x: 327, endPoint y: 211, distance: 33.3
click at [298, 195] on div "Offers AI-driven data loss prevention (DLP) by mapping and monitoring business …" at bounding box center [328, 167] width 467 height 74
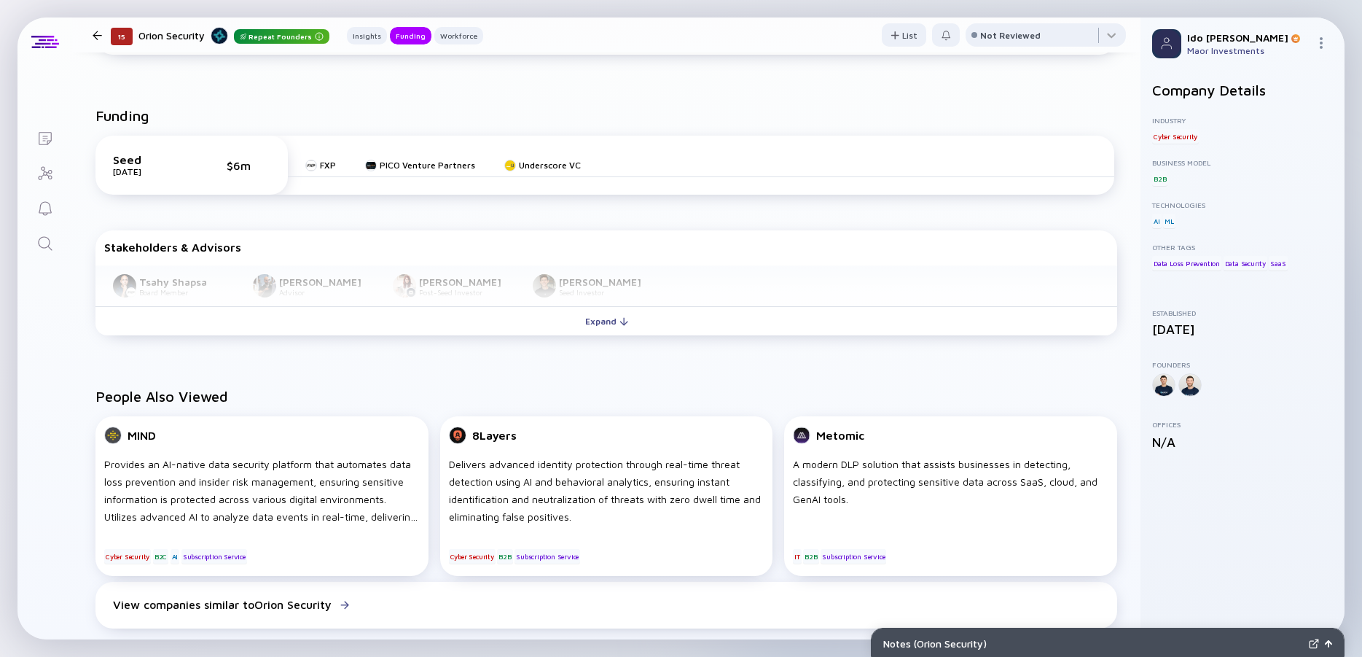
scroll to position [525, 0]
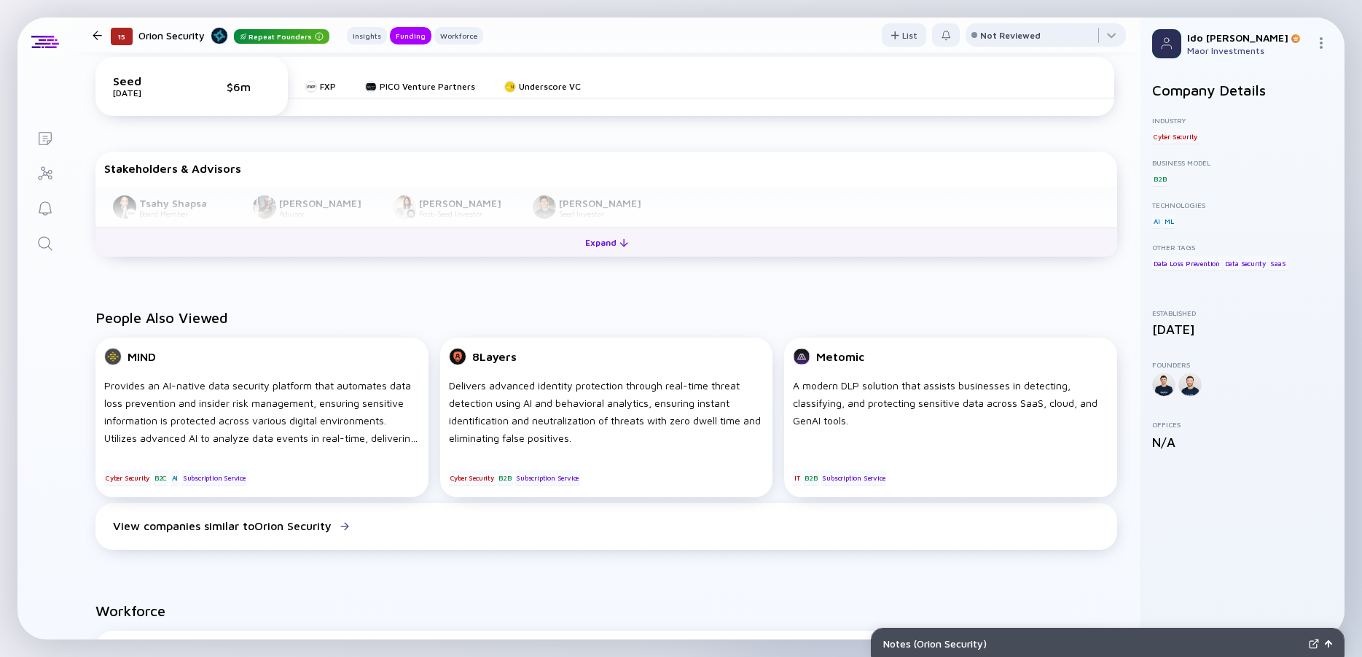
click at [601, 241] on div "Expand" at bounding box center [607, 242] width 60 height 23
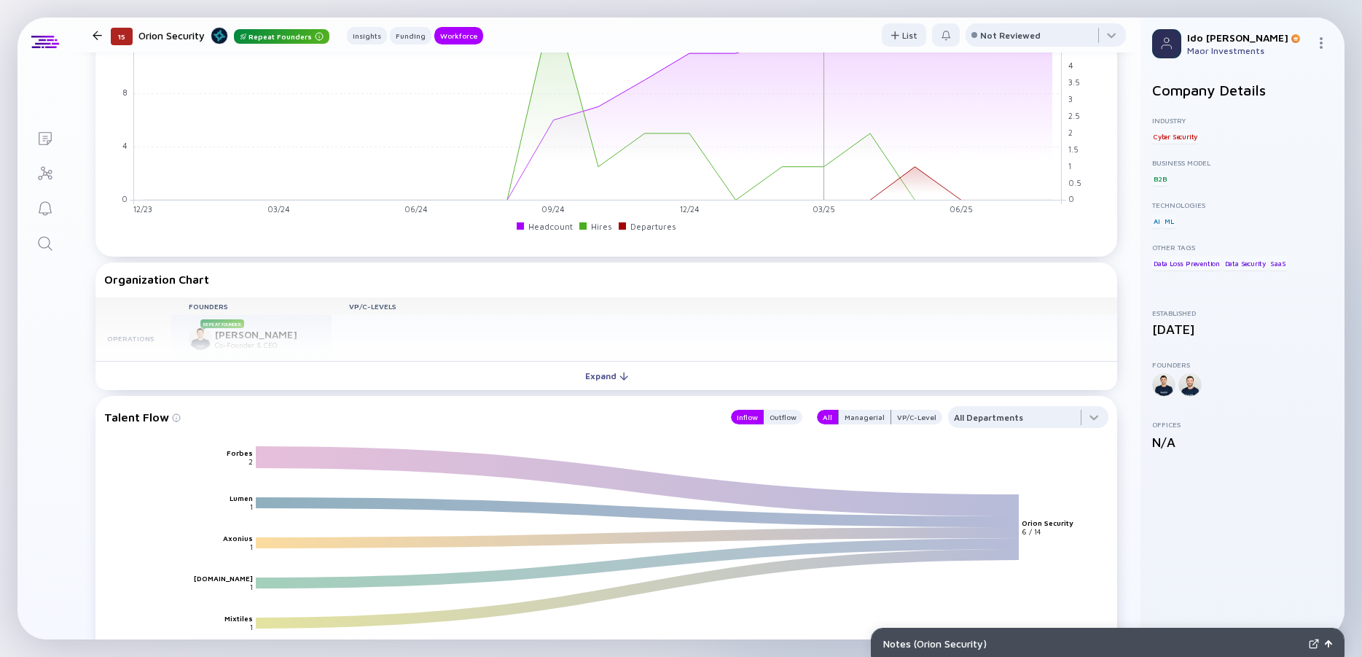
scroll to position [1312, 0]
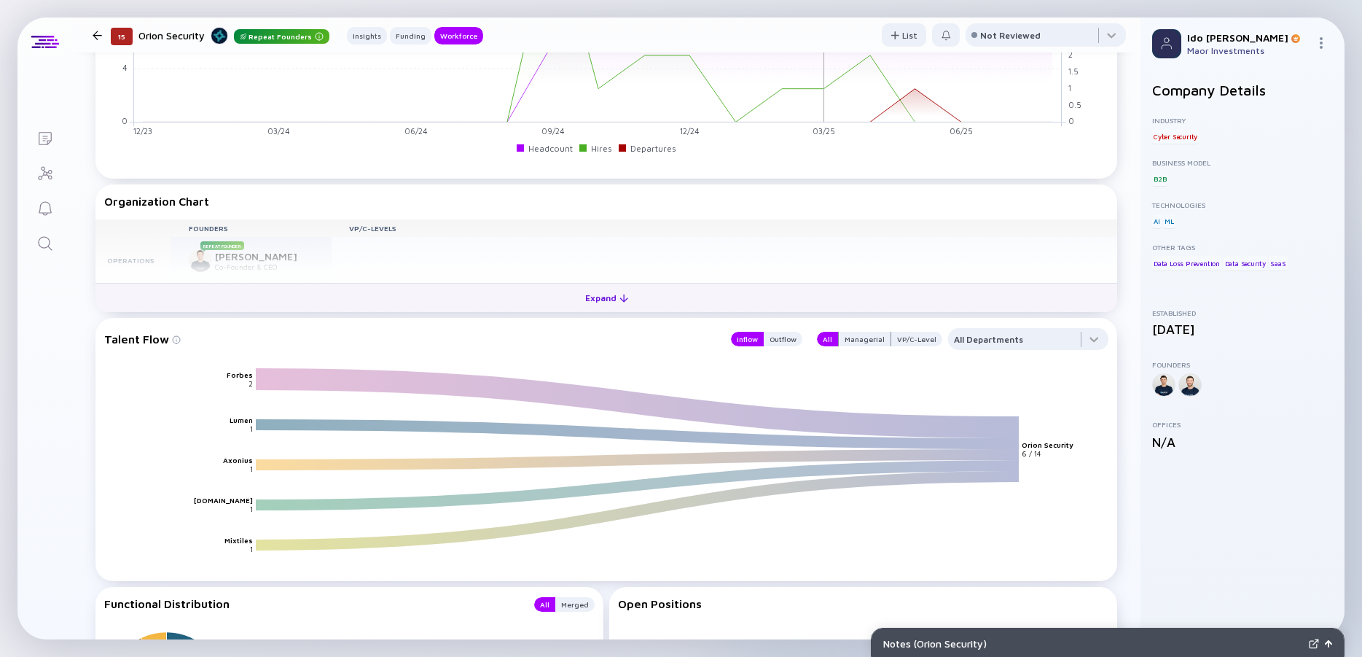
click at [604, 300] on div "Expand" at bounding box center [607, 297] width 60 height 23
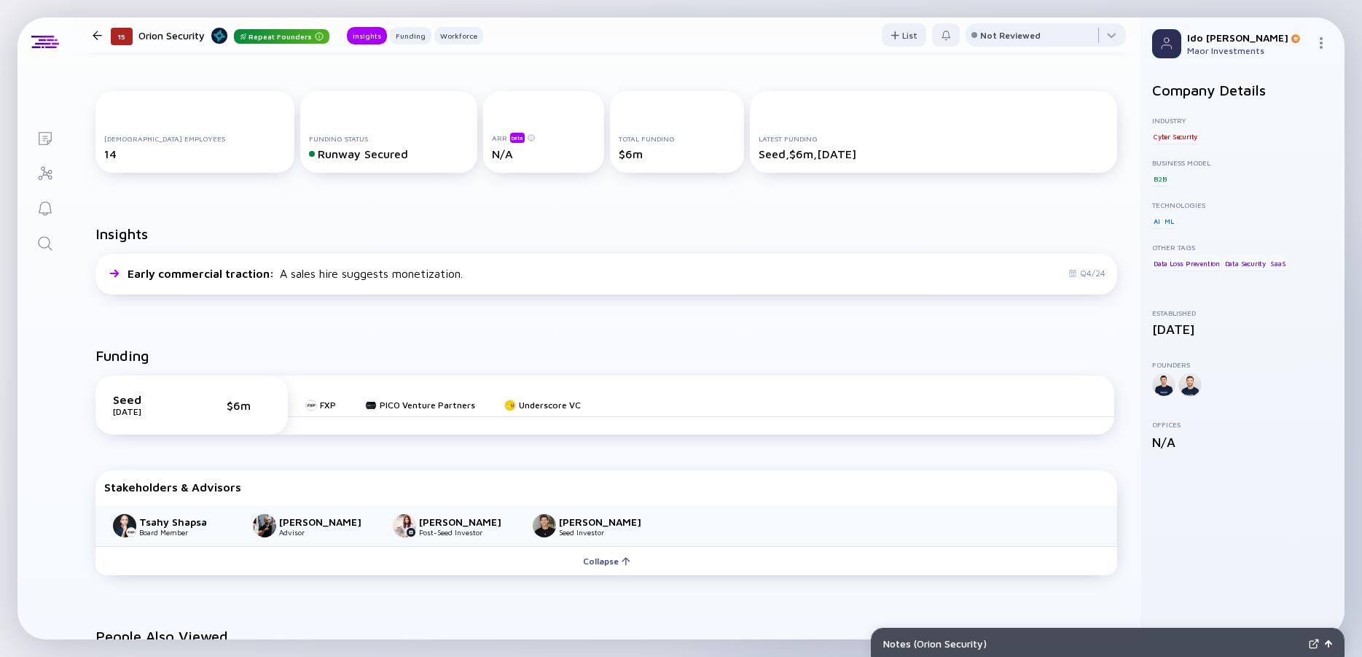
scroll to position [0, 0]
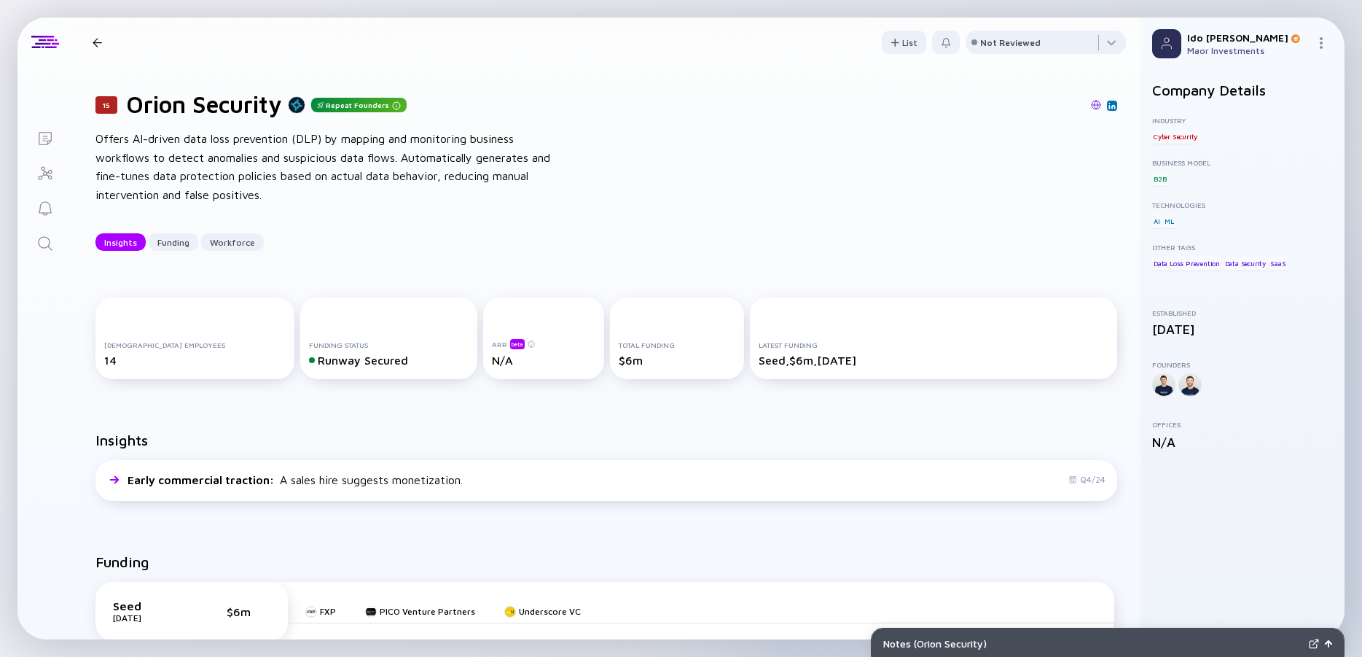
click at [304, 160] on div "Offers AI-driven data loss prevention (DLP) by mapping and monitoring business …" at bounding box center [328, 167] width 467 height 74
click at [281, 160] on div "Offers AI-driven data loss prevention (DLP) by mapping and monitoring business …" at bounding box center [328, 167] width 467 height 74
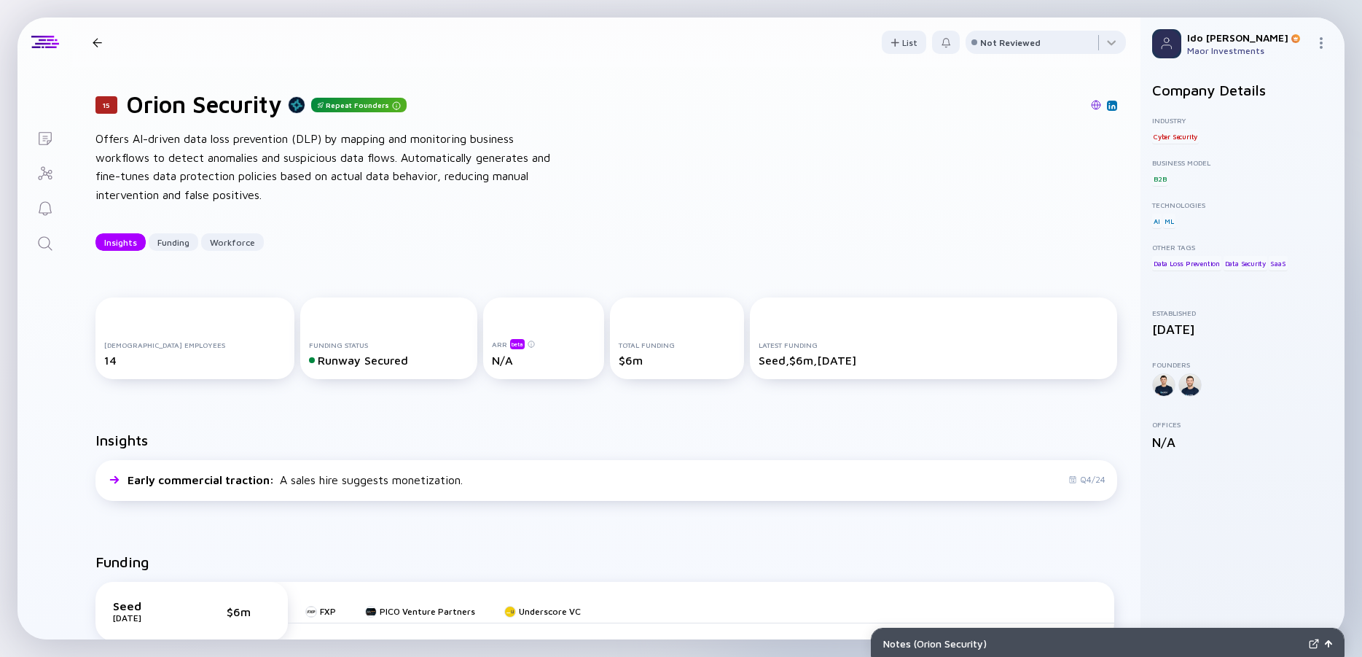
click at [281, 160] on div "Offers AI-driven data loss prevention (DLP) by mapping and monitoring business …" at bounding box center [328, 167] width 467 height 74
click at [237, 160] on div "Offers AI-driven data loss prevention (DLP) by mapping and monitoring business …" at bounding box center [328, 167] width 467 height 74
click at [203, 157] on div "Offers AI-driven data loss prevention (DLP) by mapping and monitoring business …" at bounding box center [328, 167] width 467 height 74
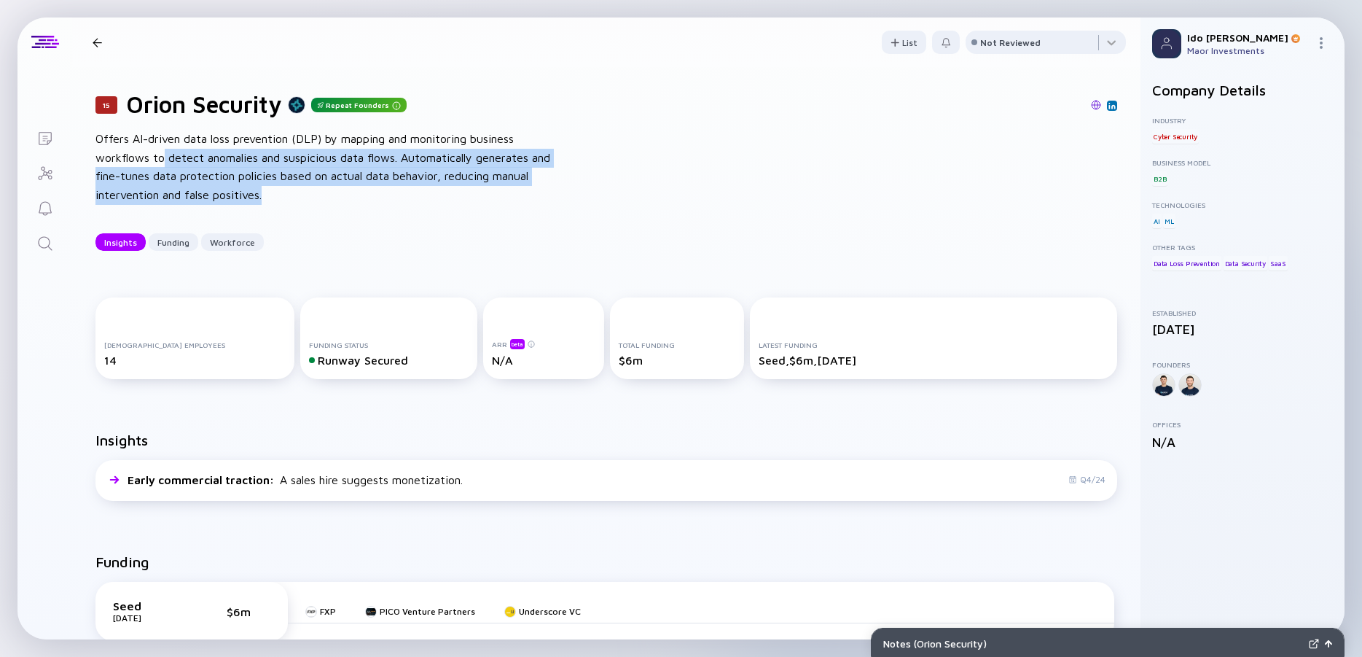
drag, startPoint x: 161, startPoint y: 149, endPoint x: 353, endPoint y: 189, distance: 195.7
click at [353, 189] on div "Offers AI-driven data loss prevention (DLP) by mapping and monitoring business …" at bounding box center [328, 167] width 467 height 74
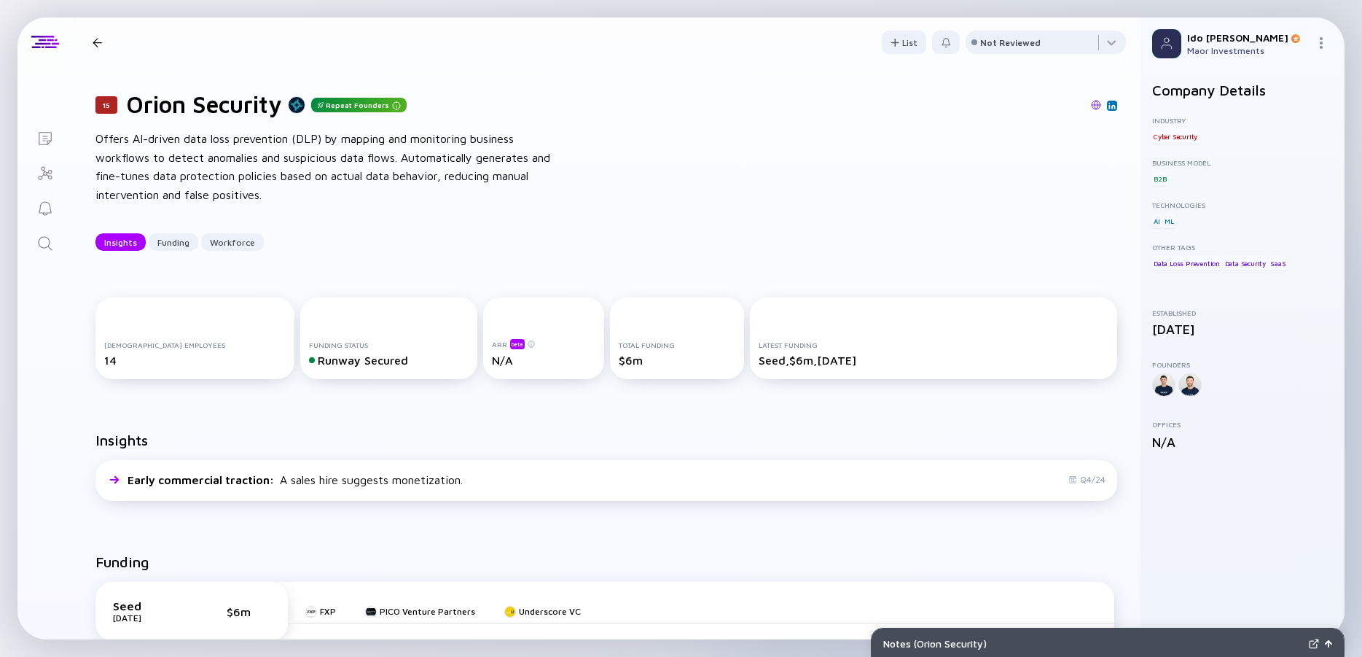
click at [353, 189] on div "Offers AI-driven data loss prevention (DLP) by mapping and monitoring business …" at bounding box center [328, 167] width 467 height 74
click at [1091, 101] on img at bounding box center [1096, 105] width 10 height 10
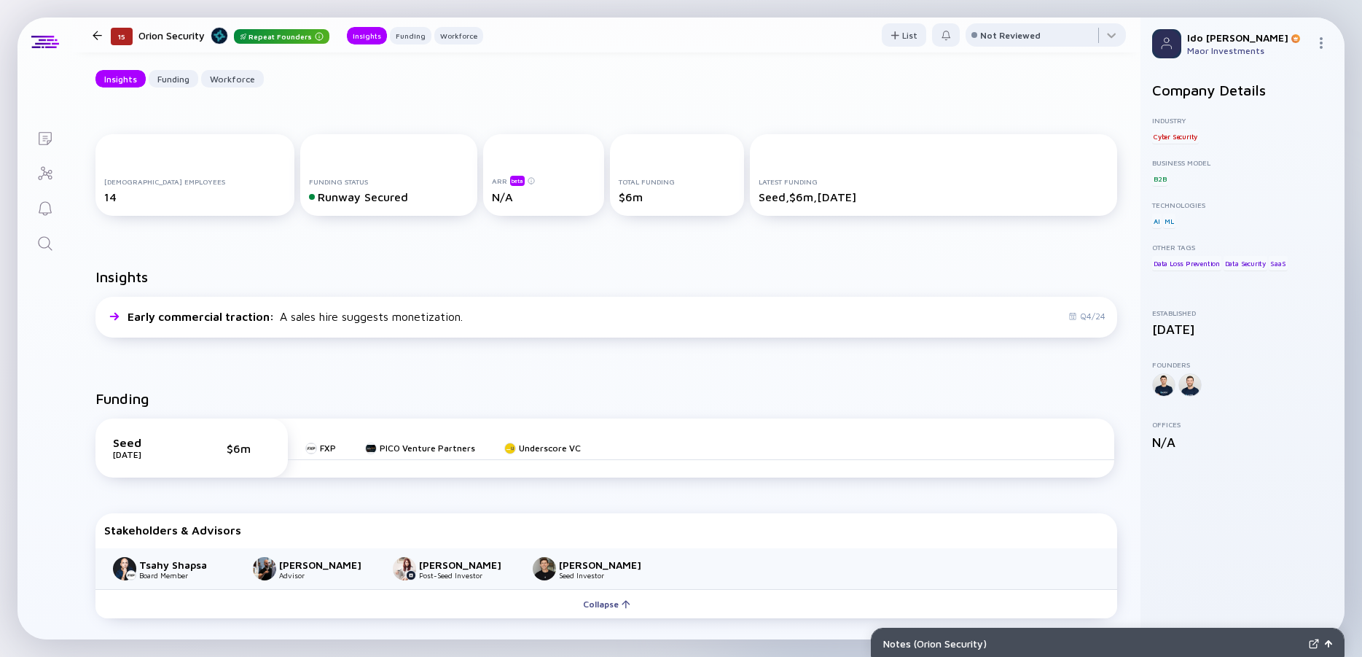
scroll to position [262, 0]
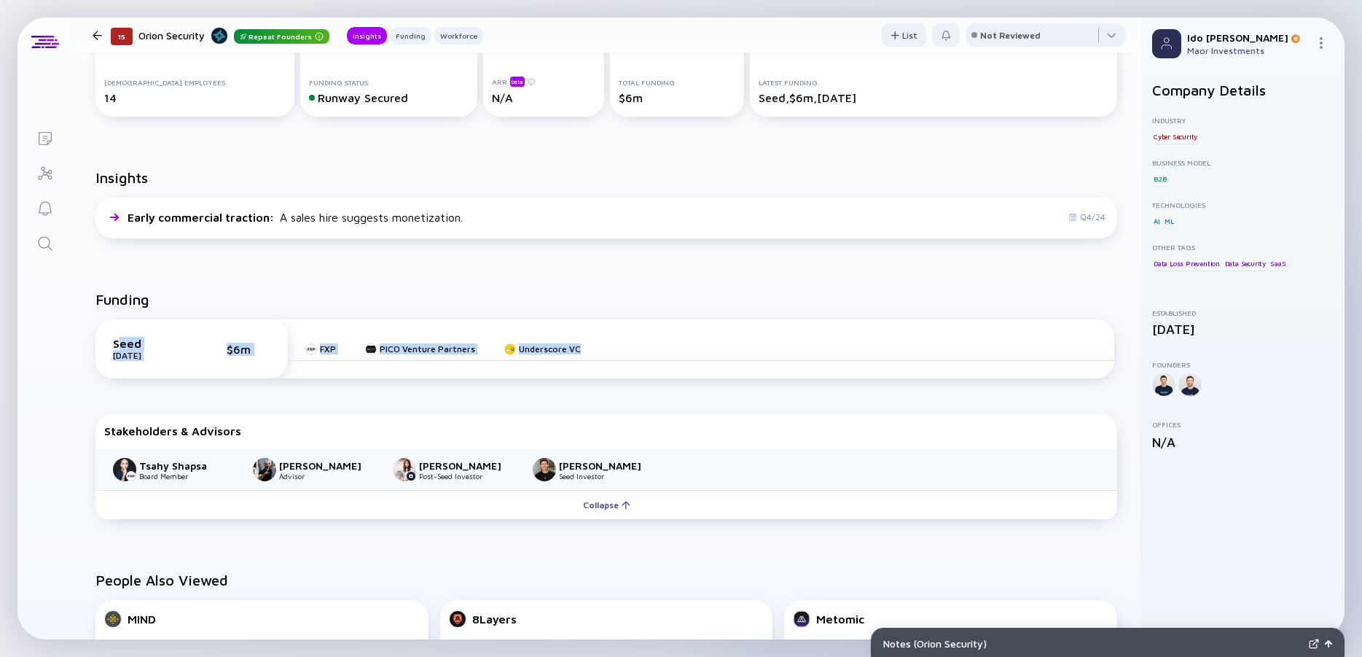
drag, startPoint x: 118, startPoint y: 340, endPoint x: 708, endPoint y: 390, distance: 591.8
click at [708, 378] on div "Seed Mar 2025 $6m FXP PICO Venture Partners Underscore VC" at bounding box center [604, 348] width 1019 height 59
click at [708, 390] on div "Seed Mar 2025 $6m FXP PICO Venture Partners Underscore VC" at bounding box center [606, 352] width 1039 height 89
drag, startPoint x: 675, startPoint y: 377, endPoint x: 101, endPoint y: 285, distance: 581.0
click at [101, 285] on div "Funding Seed Mar 2025 $6m FXP PICO Venture Partners Underscore VC Stakeholders …" at bounding box center [606, 408] width 1069 height 281
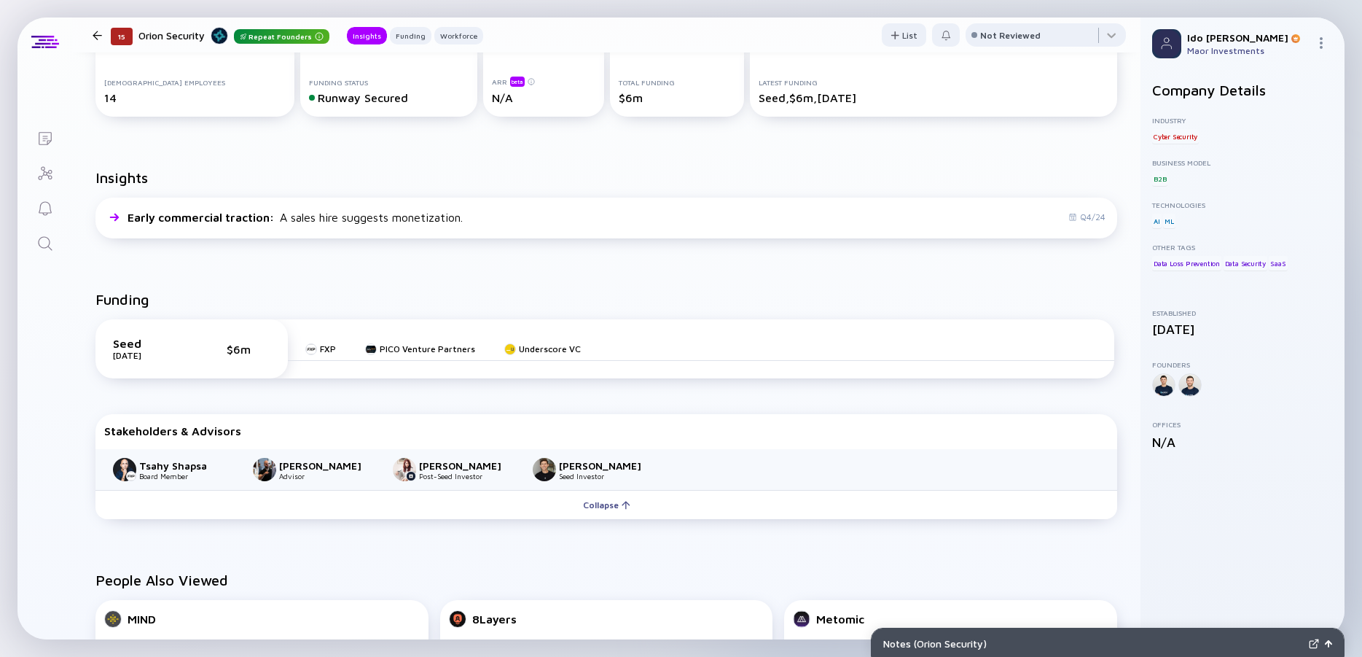
click at [101, 285] on div "Funding Seed Mar 2025 $6m FXP PICO Venture Partners Underscore VC Stakeholders …" at bounding box center [606, 408] width 1069 height 281
drag, startPoint x: 101, startPoint y: 285, endPoint x: 693, endPoint y: 404, distance: 603.7
click at [693, 404] on div "Funding Seed Mar 2025 $6m FXP PICO Venture Partners Underscore VC Stakeholders …" at bounding box center [606, 408] width 1069 height 281
click at [695, 395] on div "Seed Mar 2025 $6m FXP PICO Venture Partners Underscore VC" at bounding box center [606, 352] width 1039 height 89
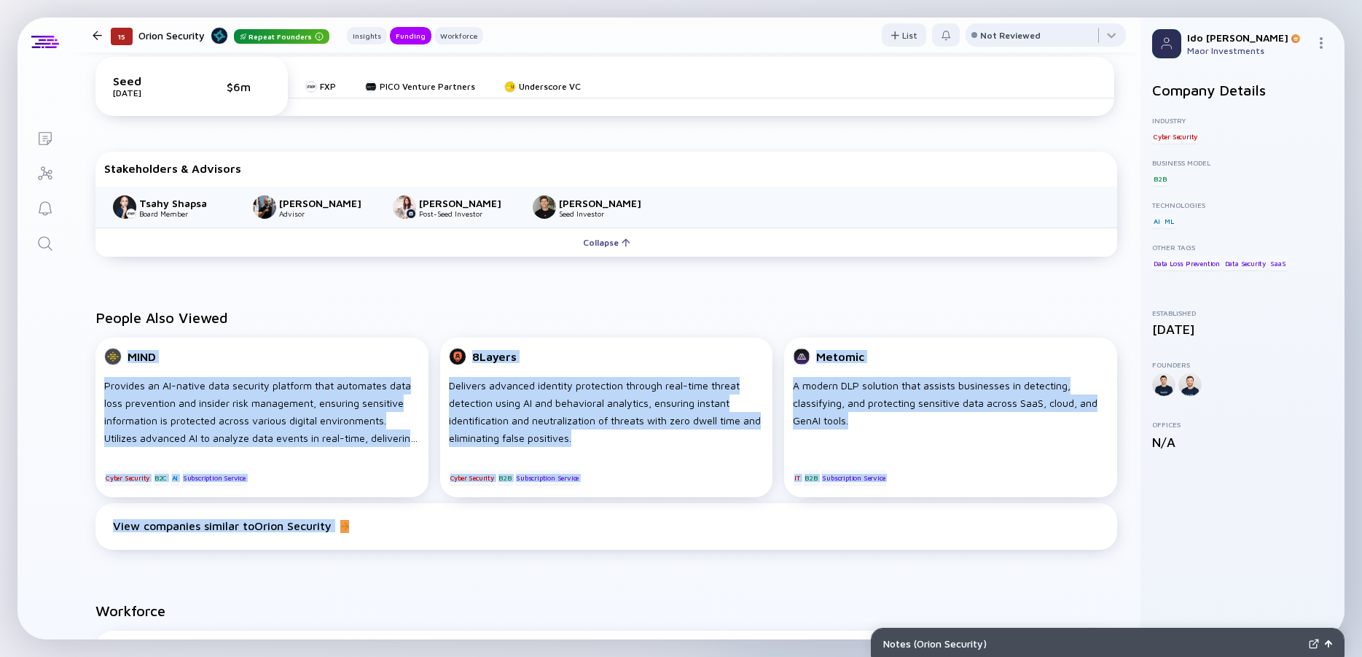
drag, startPoint x: 523, startPoint y: 289, endPoint x: 821, endPoint y: 566, distance: 406.9
click at [821, 566] on div "People Also Viewed MIND Provides an AI-native data security platform that autom…" at bounding box center [606, 432] width 1069 height 293
drag, startPoint x: 821, startPoint y: 556, endPoint x: 111, endPoint y: 286, distance: 760.4
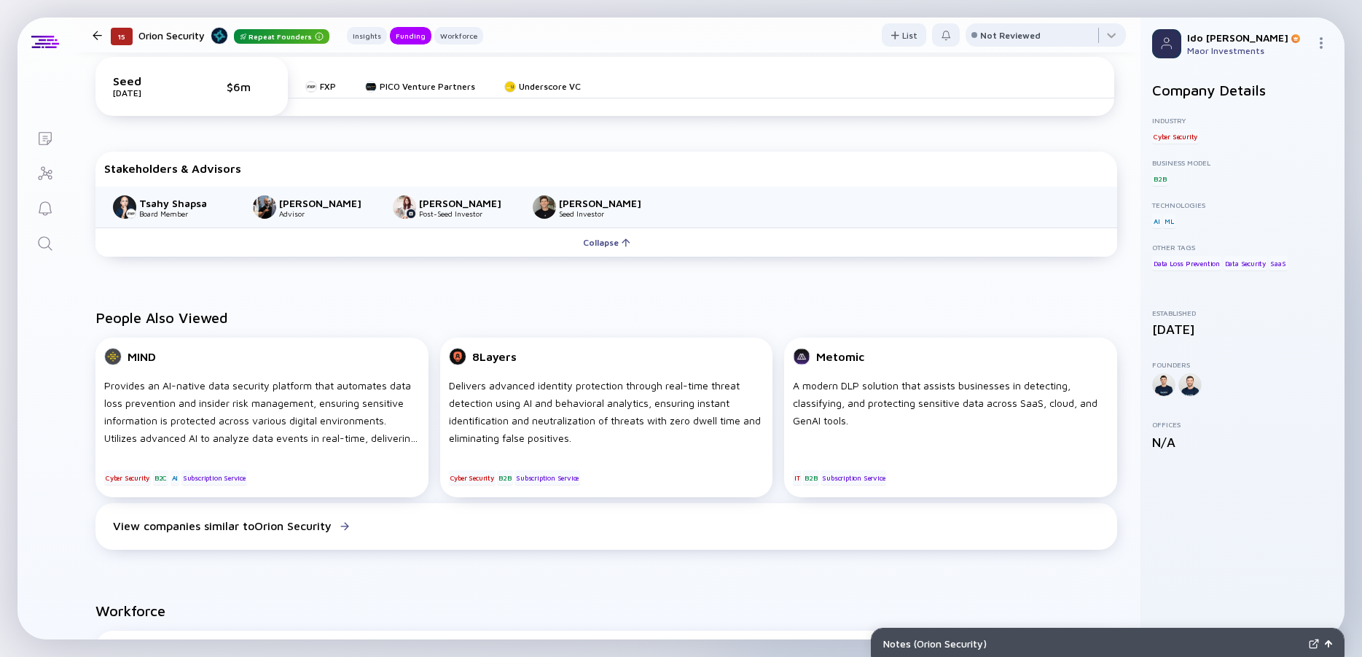
click at [111, 286] on div "Funding Seed Mar 2025 $6m FXP PICO Venture Partners Underscore VC Stakeholders …" at bounding box center [606, 145] width 1069 height 281
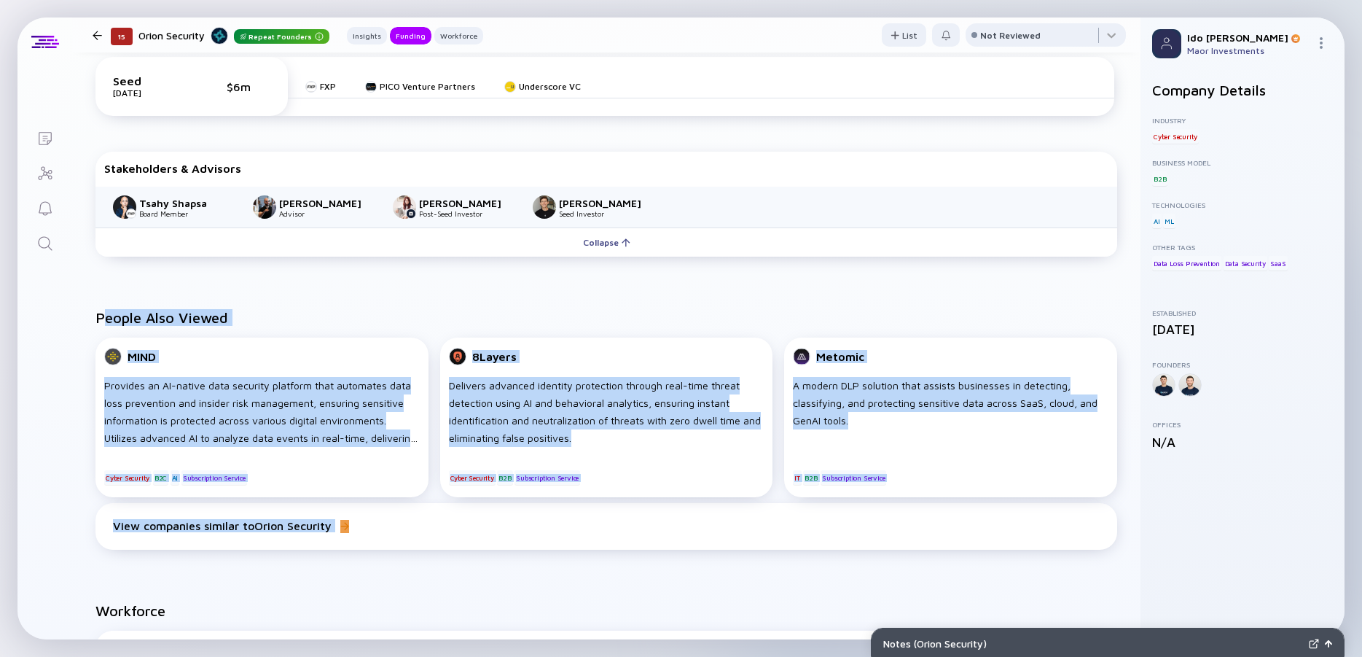
drag, startPoint x: 116, startPoint y: 301, endPoint x: 517, endPoint y: 568, distance: 481.6
click at [516, 568] on div "People Also Viewed MIND Provides an AI-native data security platform that autom…" at bounding box center [606, 432] width 1069 height 293
drag, startPoint x: 517, startPoint y: 568, endPoint x: 518, endPoint y: 558, distance: 10.3
click at [518, 566] on div "People Also Viewed MIND Provides an AI-native data security platform that autom…" at bounding box center [606, 432] width 1069 height 293
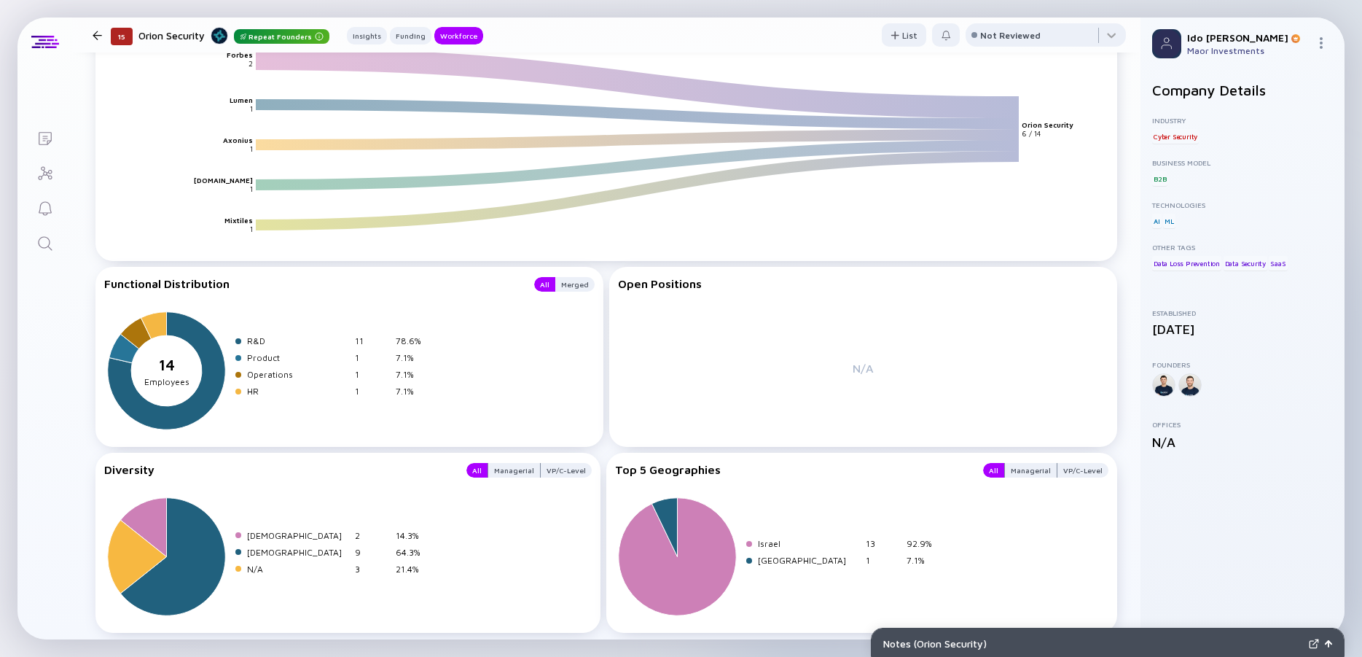
scroll to position [1732, 0]
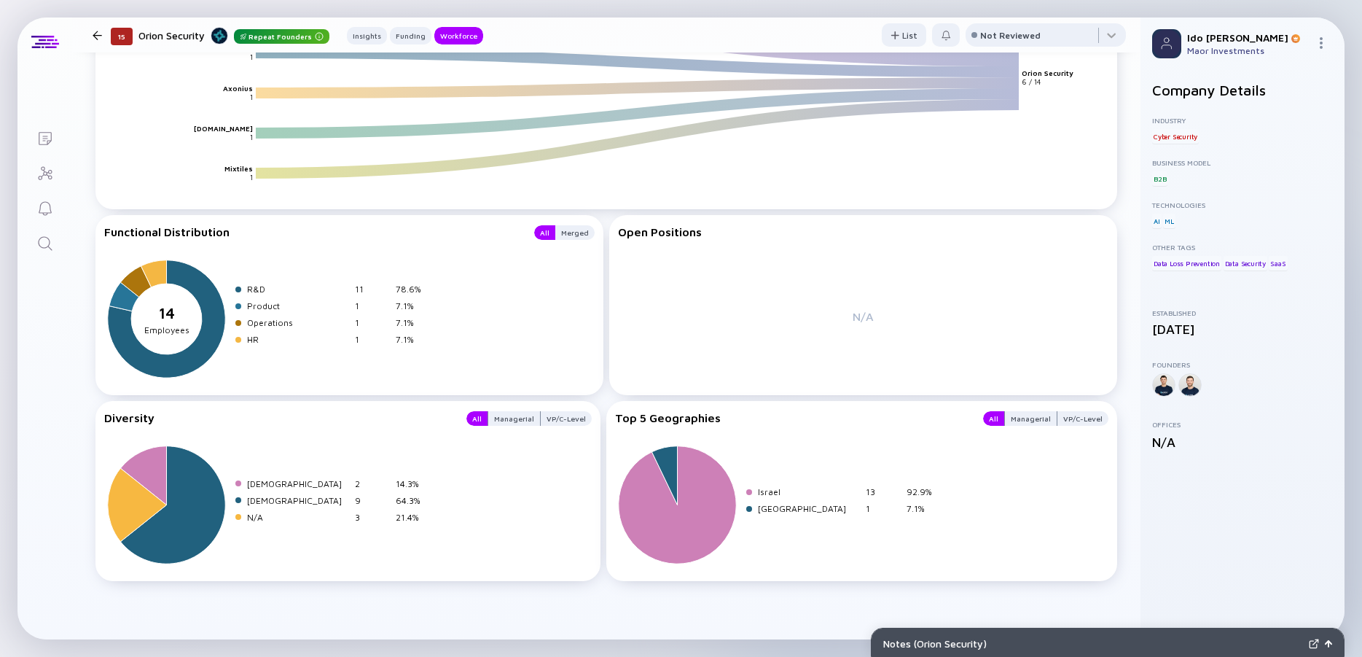
drag, startPoint x: 766, startPoint y: 562, endPoint x: 89, endPoint y: 183, distance: 776.0
click at [89, 183] on div "Workforce Cohort (Off) Compare Headcount Trend x Seed - $6m 12/23 01/24 02/24 0…" at bounding box center [606, 6] width 1069 height 1268
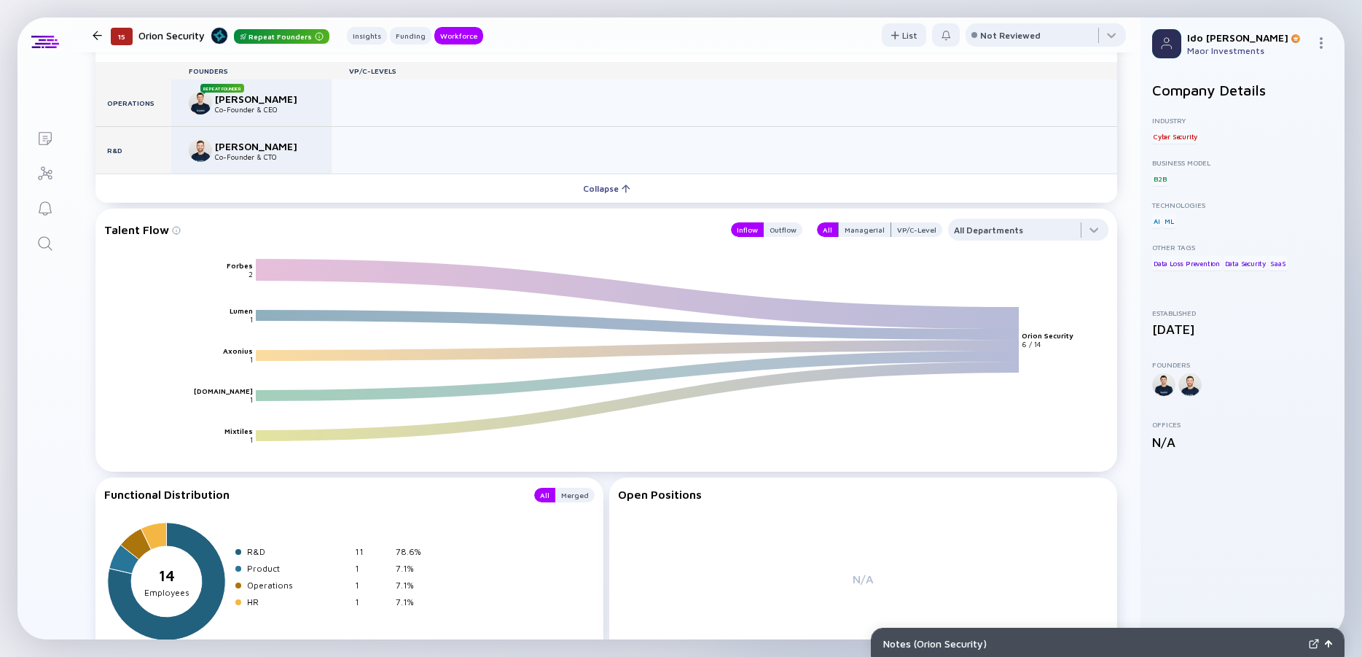
click at [251, 212] on div "Talent Flow Inflow Outflow All Managerial VP/C-Level All Departments Forbes Lum…" at bounding box center [606, 339] width 1022 height 263
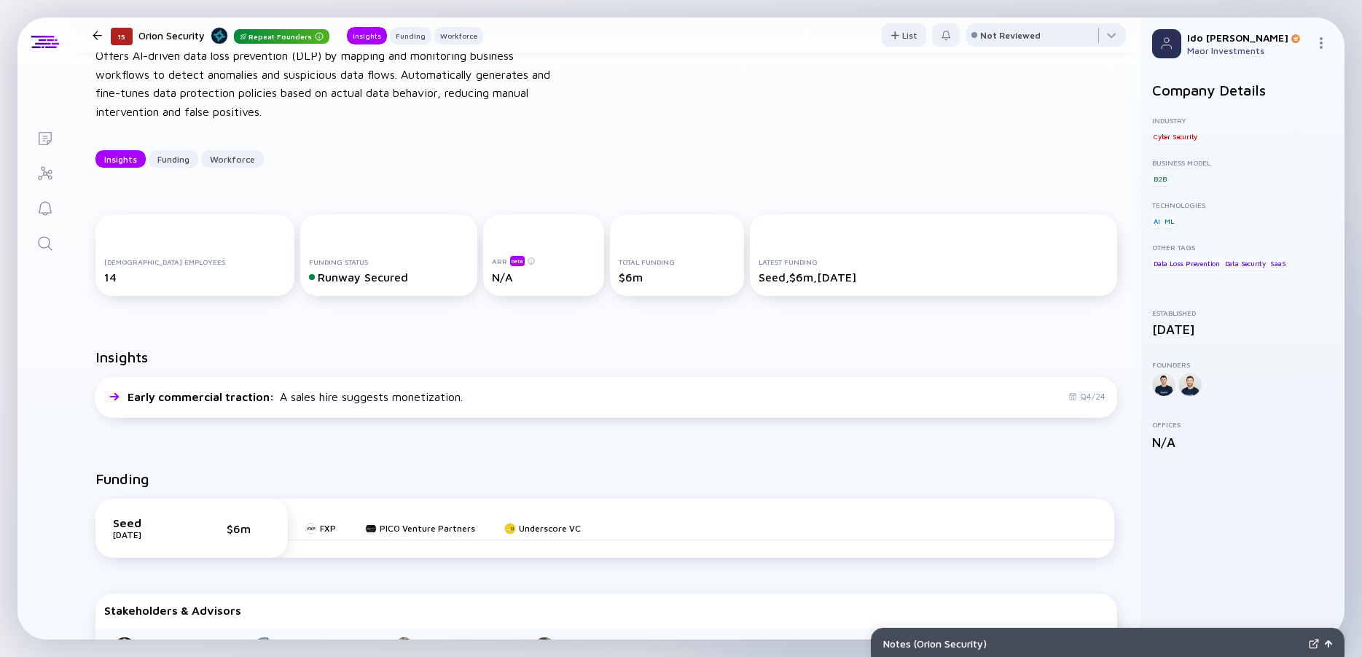
scroll to position [0, 0]
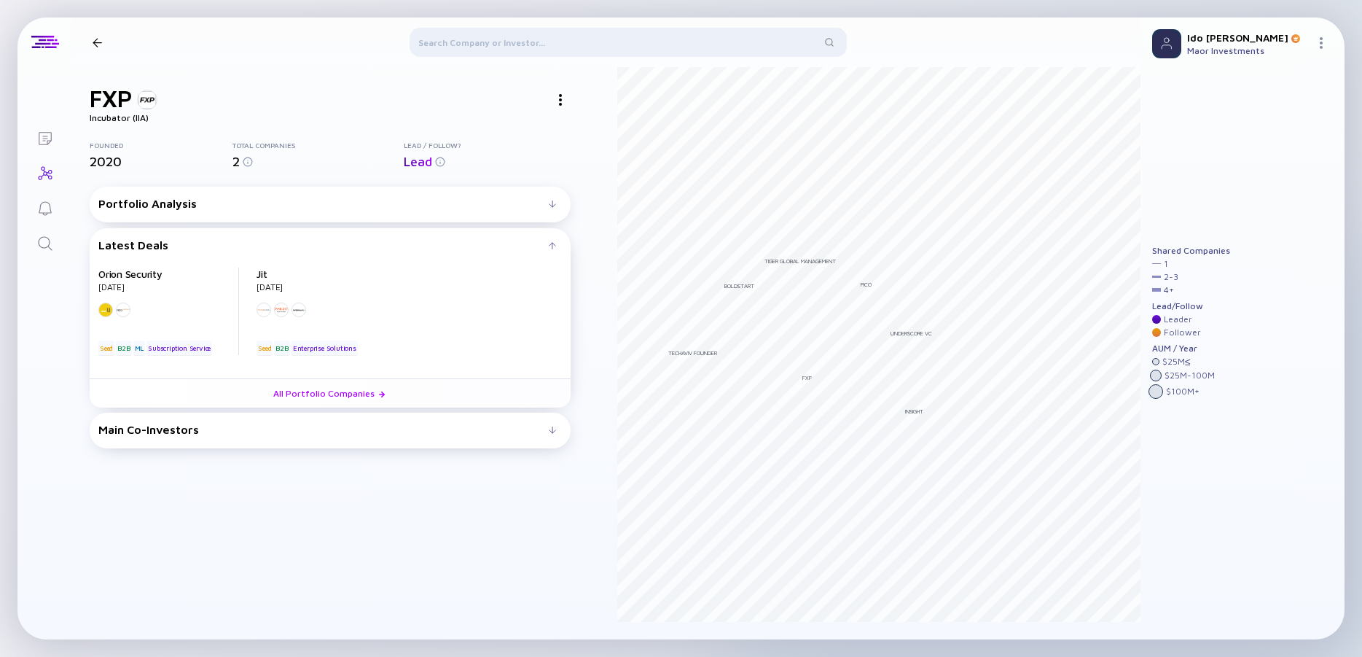
click at [303, 438] on div "Main Co-Investors # investors investing before FXP : FXP invests in # with: # i…" at bounding box center [330, 431] width 481 height 36
click at [303, 434] on div "Main Co-Investors" at bounding box center [323, 429] width 450 height 13
